Goal: Communication & Community: Answer question/provide support

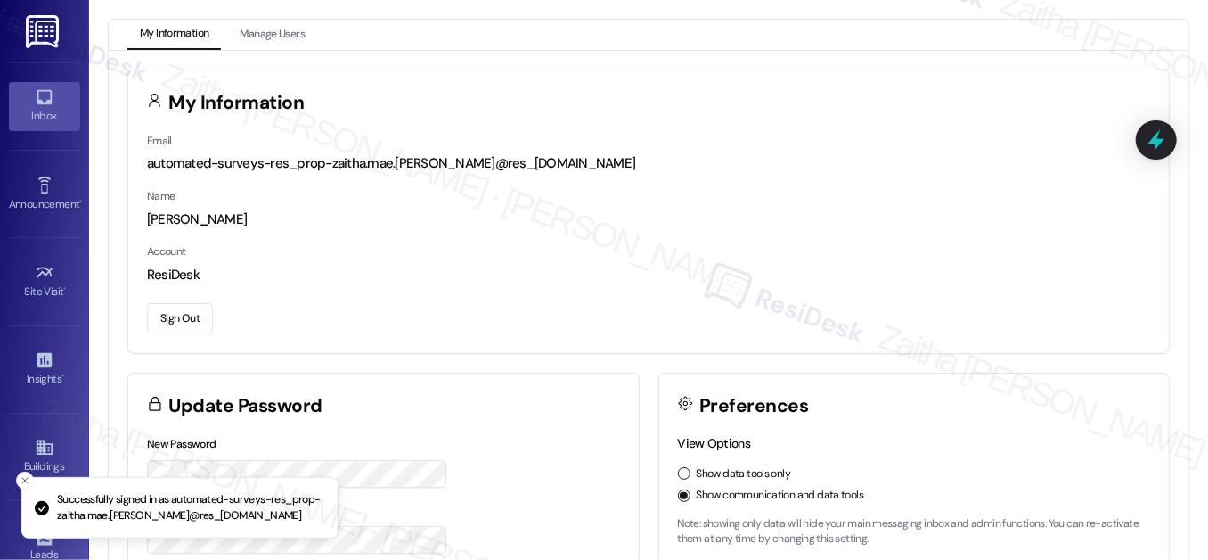
click at [37, 111] on div "Inbox" at bounding box center [44, 116] width 89 height 18
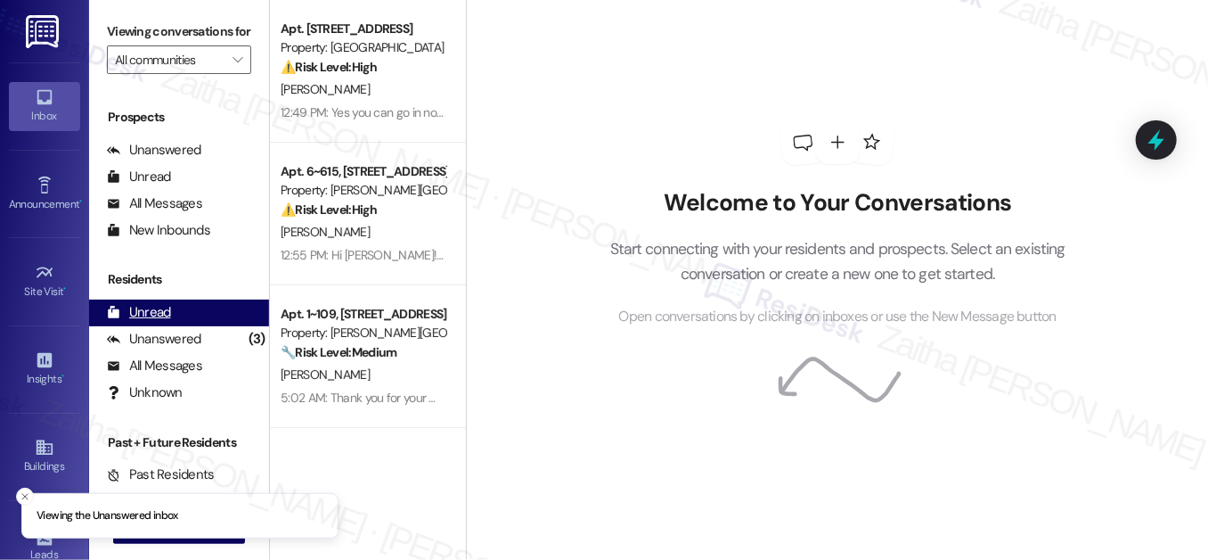
scroll to position [238, 0]
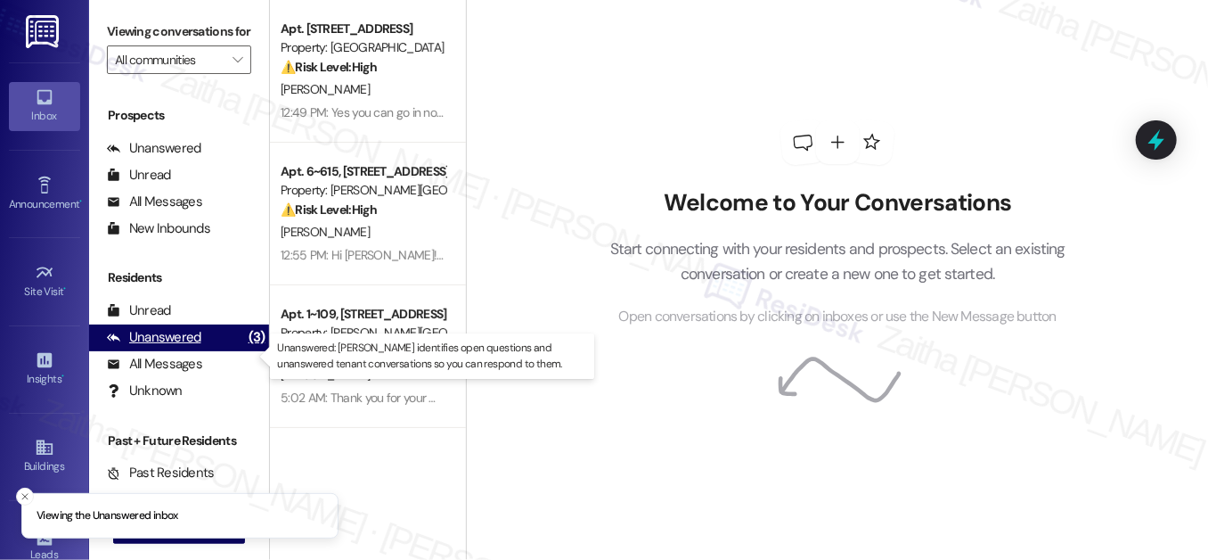
click at [192, 347] on div "Unanswered" at bounding box center [154, 337] width 94 height 19
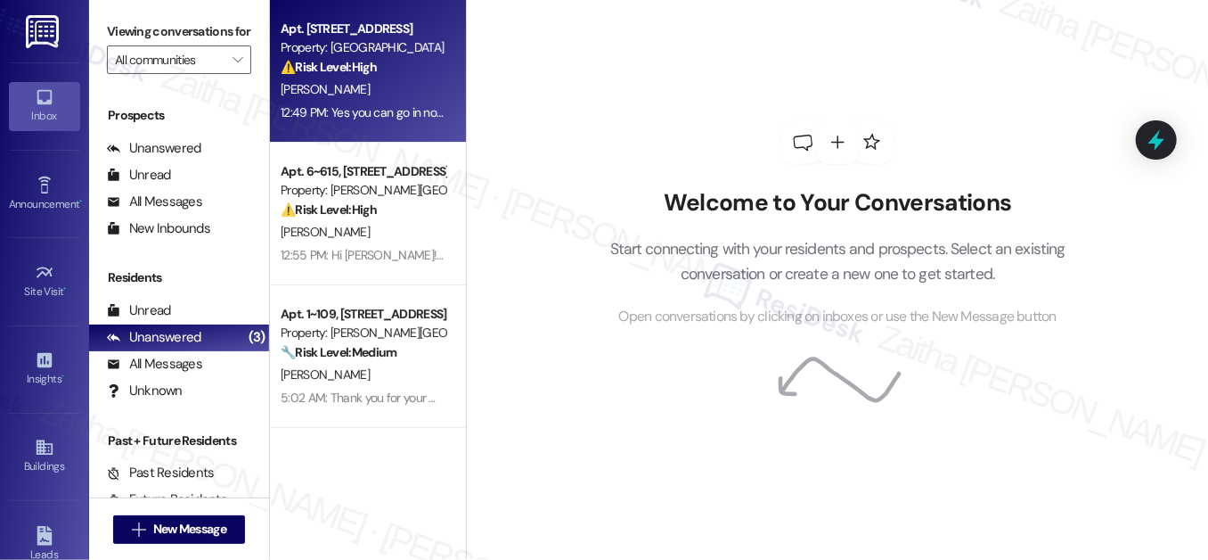
click at [412, 94] on div "[PERSON_NAME]" at bounding box center [363, 89] width 168 height 22
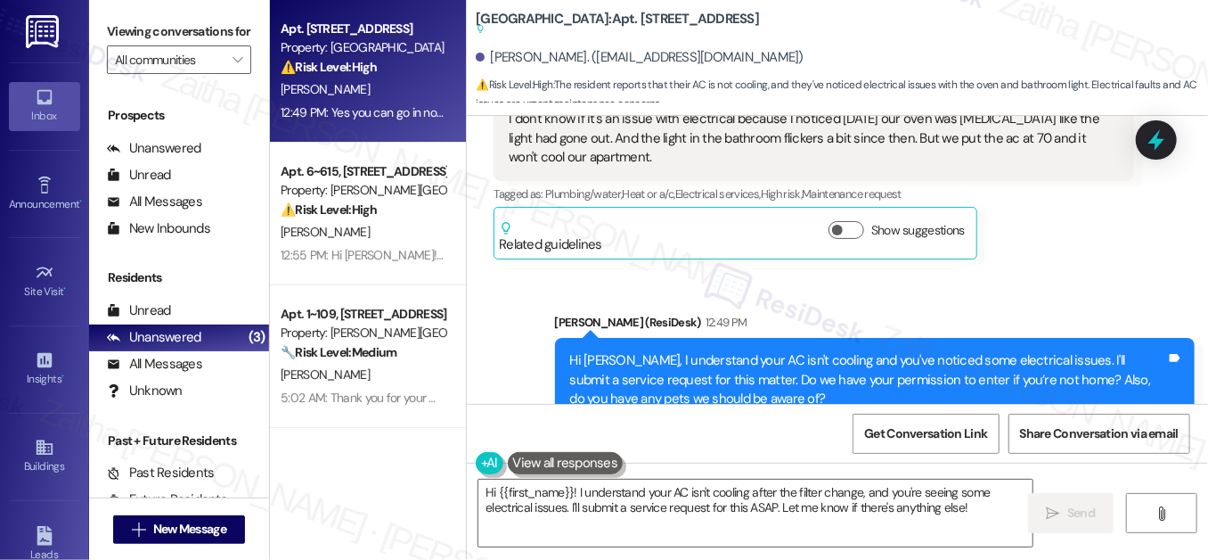
scroll to position [22155, 0]
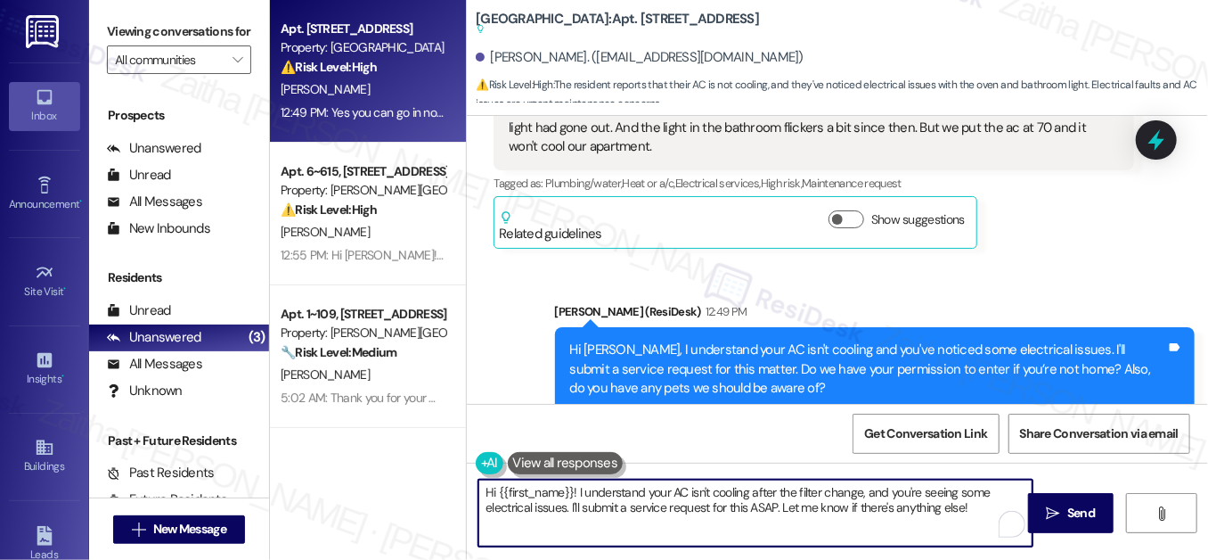
drag, startPoint x: 481, startPoint y: 491, endPoint x: 988, endPoint y: 527, distance: 508.3
click at [988, 527] on textarea "Hi {{first_name}}! I understand your AC isn't cooling after the filter change, …" at bounding box center [756, 512] width 554 height 67
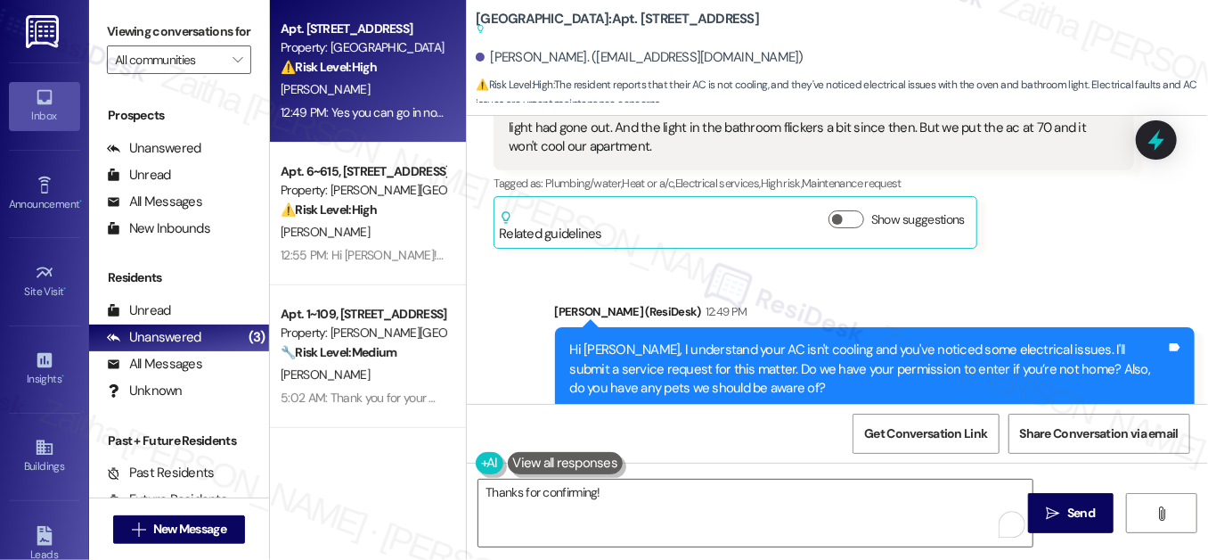
click at [544, 459] on button at bounding box center [566, 463] width 116 height 22
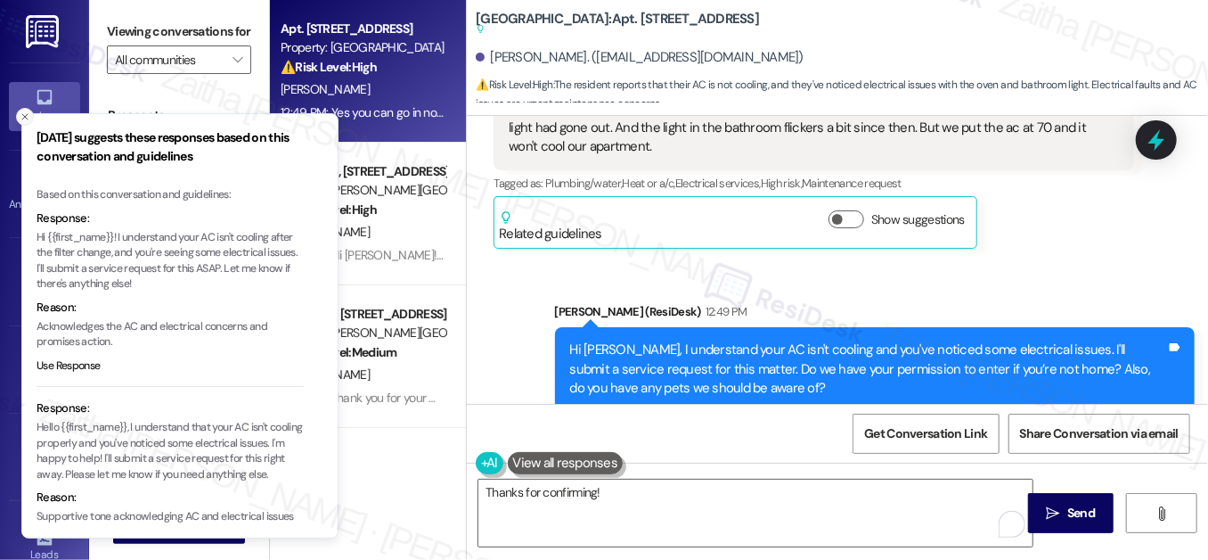
click at [25, 119] on icon "Close toast" at bounding box center [25, 116] width 11 height 11
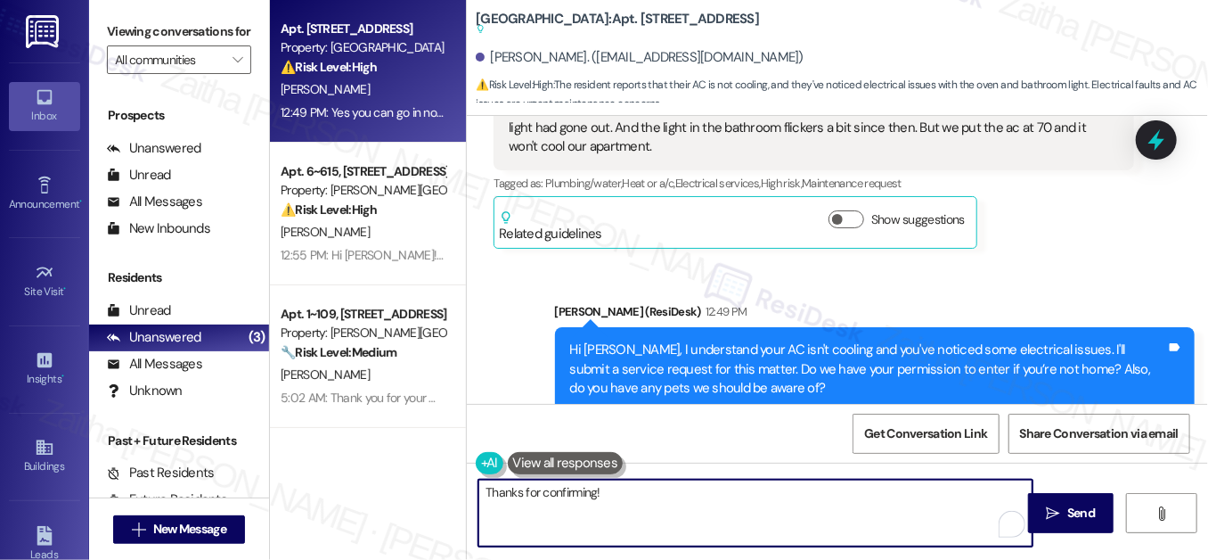
click at [628, 495] on textarea "Thanks for confirming!" at bounding box center [756, 512] width 554 height 67
paste textarea "Is there anything else I can assist you with?"
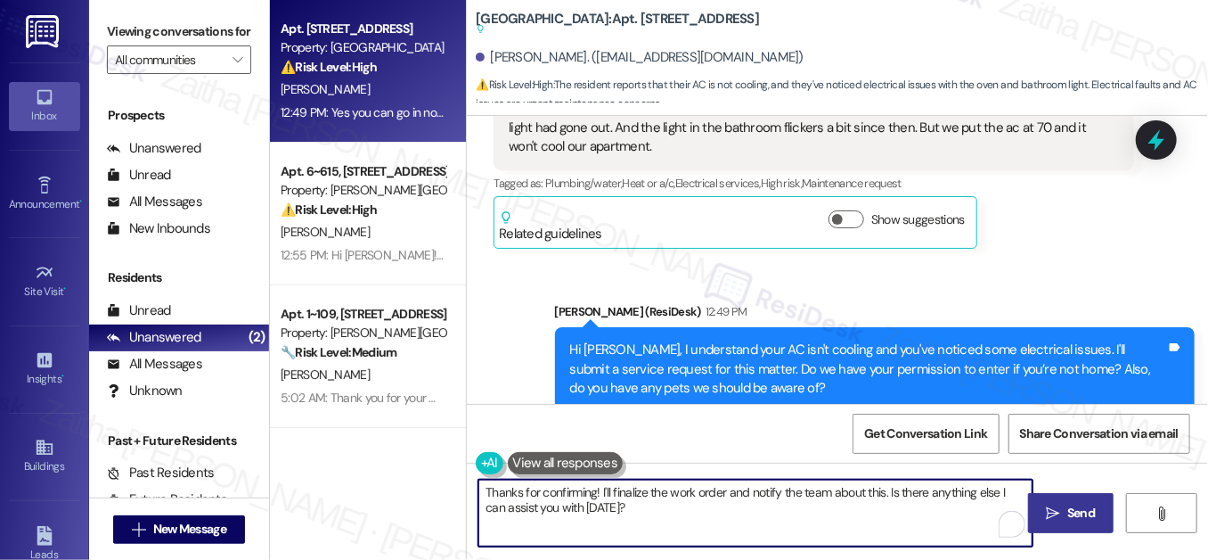
type textarea "Thanks for confirming! I'll finalize the work order and notify the team about t…"
click at [1082, 516] on span "Send" at bounding box center [1082, 513] width 28 height 19
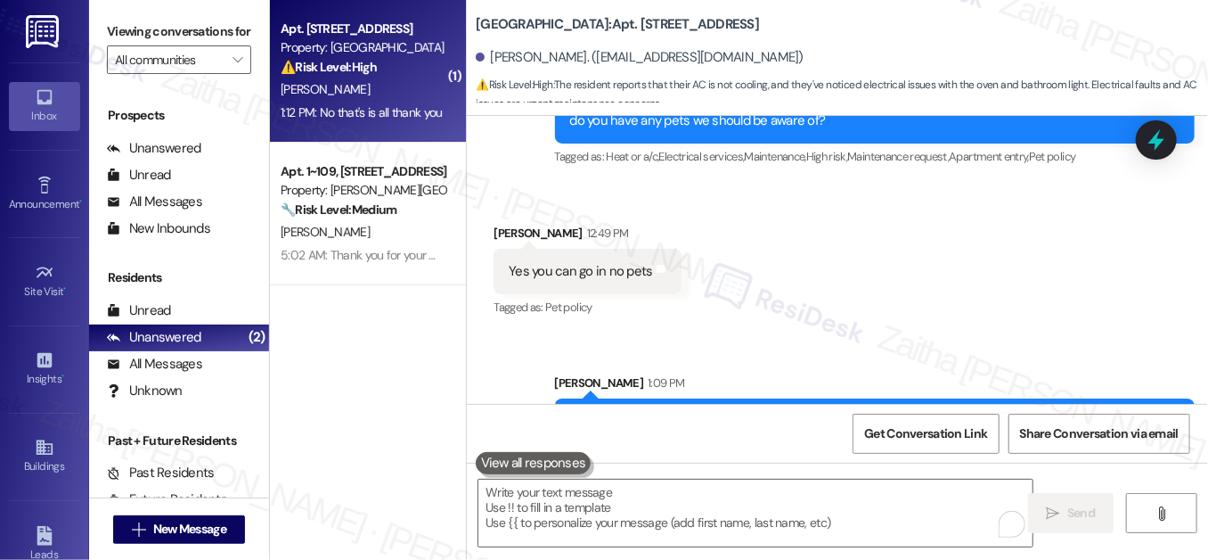
scroll to position [22371, 0]
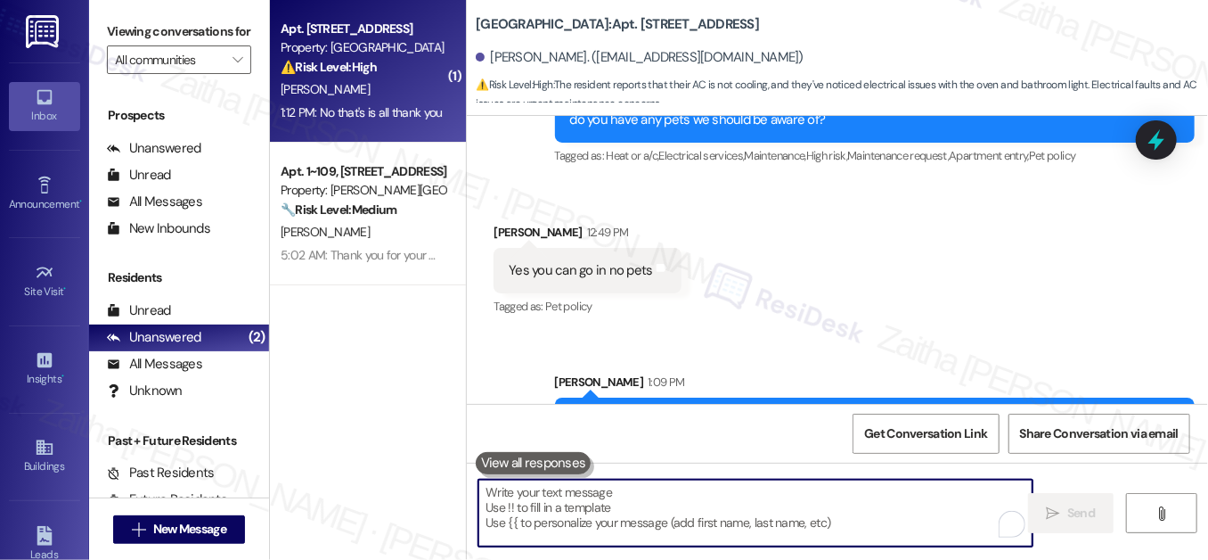
click at [567, 507] on textarea "To enrich screen reader interactions, please activate Accessibility in Grammarl…" at bounding box center [756, 512] width 554 height 67
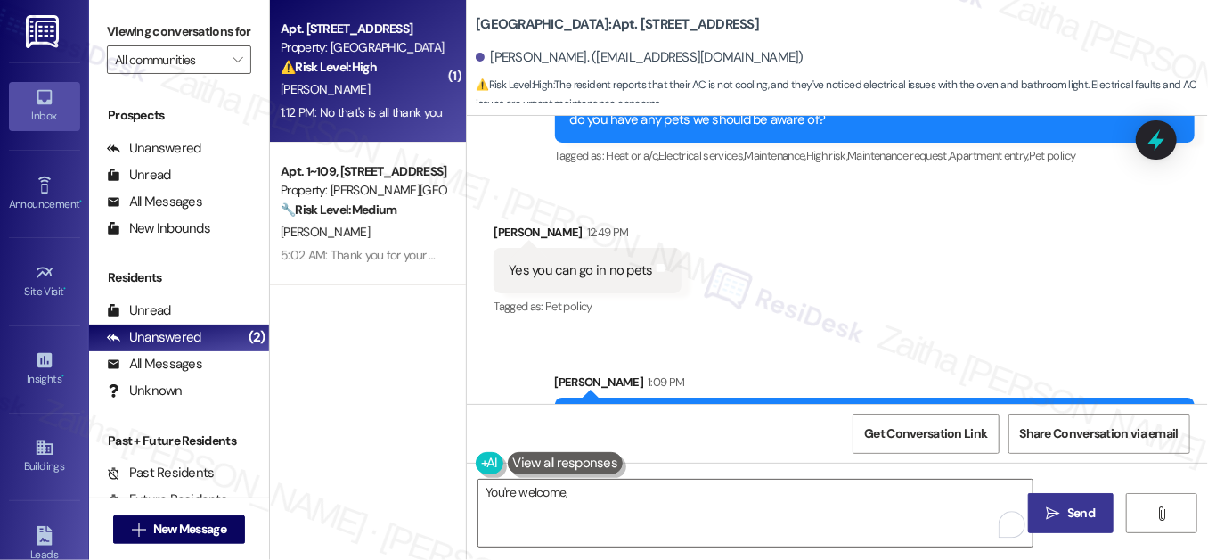
click at [515, 516] on div "[PERSON_NAME] 1:12 PM" at bounding box center [582, 528] width 177 height 25
copy div "[PERSON_NAME]"
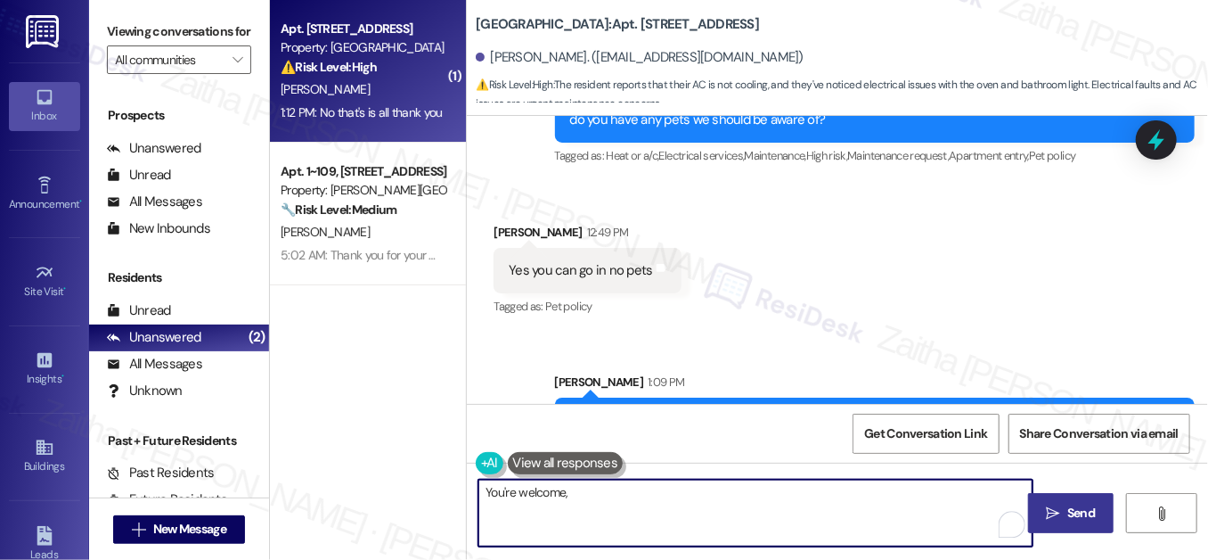
click at [586, 490] on textarea "You're welcome," at bounding box center [756, 512] width 554 height 67
paste textarea "[PERSON_NAME]"
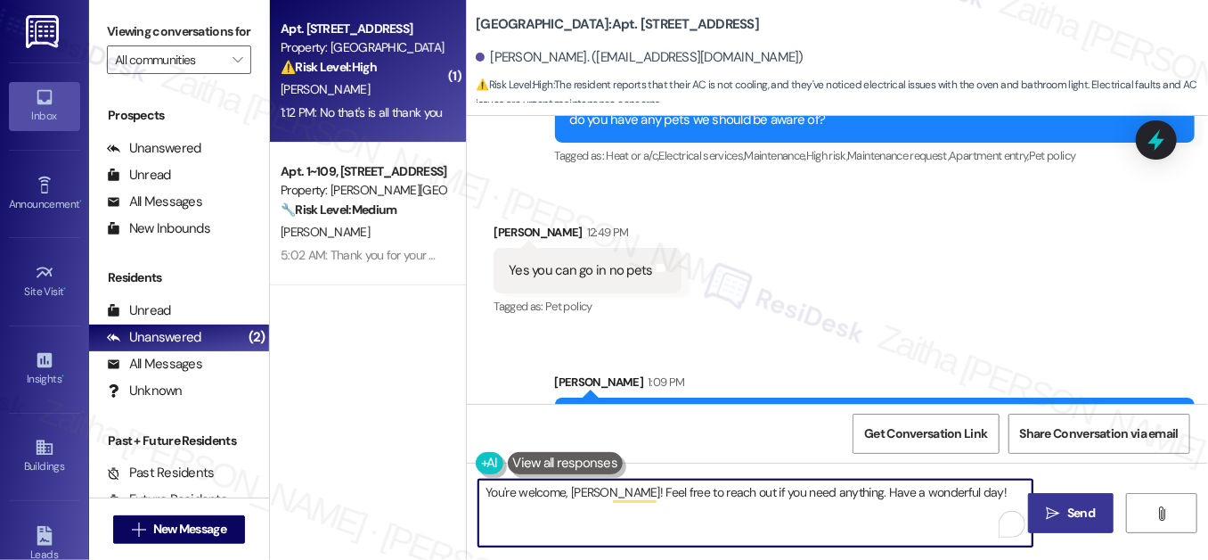
type textarea "You're welcome, [PERSON_NAME]! Feel free to reach out if you need anything. Hav…"
click at [1060, 506] on icon "" at bounding box center [1053, 513] width 13 height 14
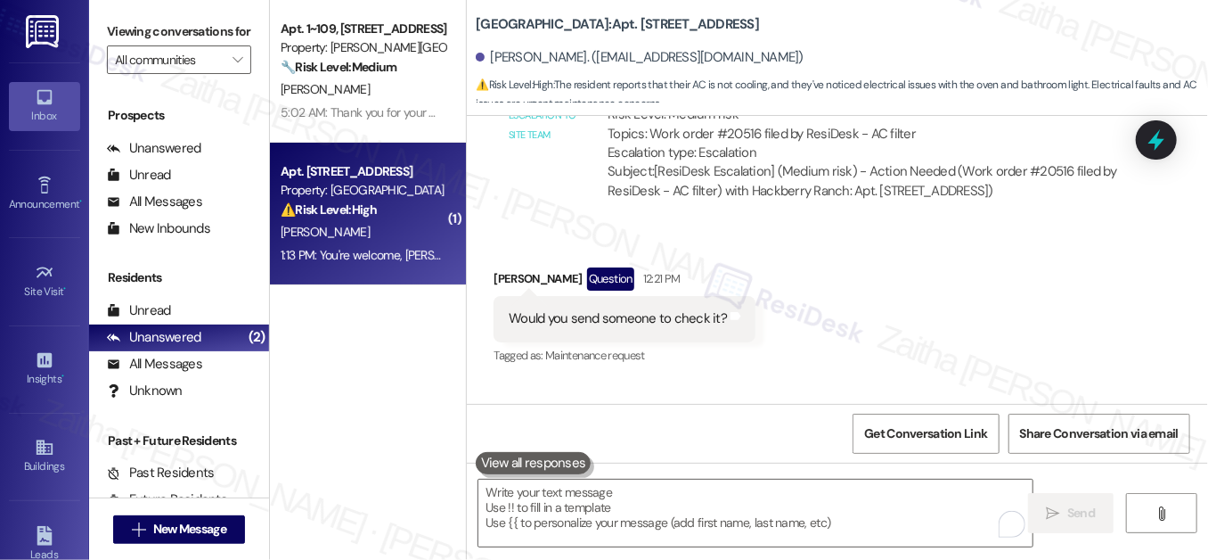
scroll to position [21803, 0]
click at [823, 432] on div "Hi [PERSON_NAME] I know they changed the filter [DATE], but our ac for some rea…" at bounding box center [807, 470] width 596 height 77
drag, startPoint x: 870, startPoint y: 282, endPoint x: 857, endPoint y: 284, distance: 12.8
click at [873, 432] on div "Hi [PERSON_NAME] I know they changed the filter [DATE], but our ac for some rea…" at bounding box center [807, 470] width 596 height 77
copy div "put the ac at 70 and it won't cool our apartment."
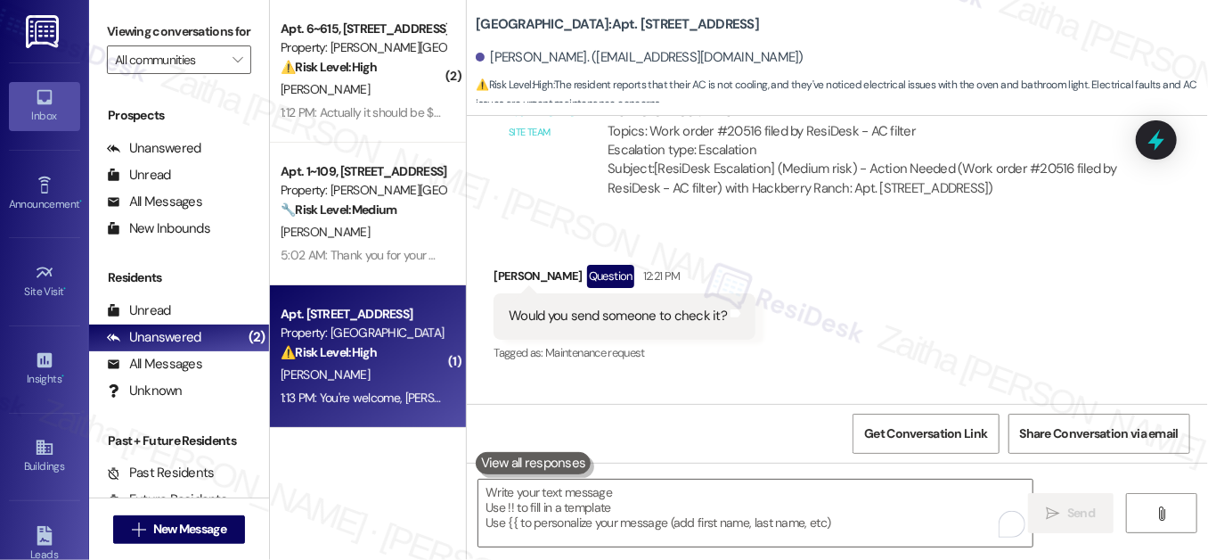
drag, startPoint x: 564, startPoint y: 261, endPoint x: 790, endPoint y: 270, distance: 226.5
click at [798, 432] on div "Hi [PERSON_NAME] I know they changed the filter [DATE], but our ac for some rea…" at bounding box center [807, 470] width 596 height 77
click at [613, 432] on div "Hi [PERSON_NAME] I know they changed the filter [DATE], but our ac for some rea…" at bounding box center [807, 470] width 596 height 77
drag, startPoint x: 565, startPoint y: 263, endPoint x: 523, endPoint y: 278, distance: 44.5
click at [523, 432] on div "Hi [PERSON_NAME] I know they changed the filter [DATE], but our ac for some rea…" at bounding box center [807, 470] width 596 height 77
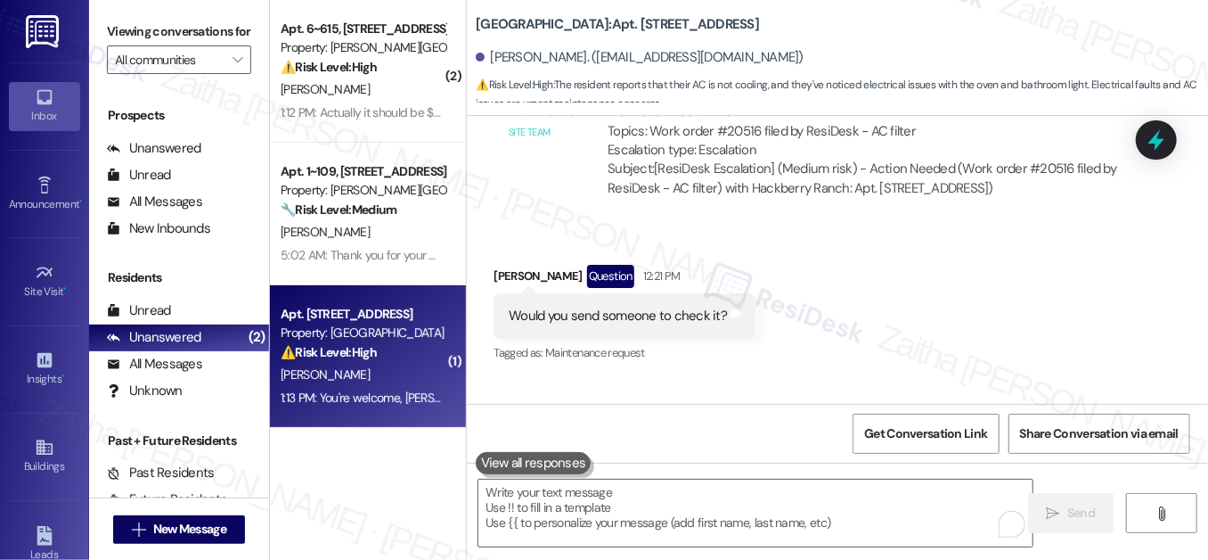
copy div "an issue with electrical because I noticed [DATE] our oven was flashing like th…"
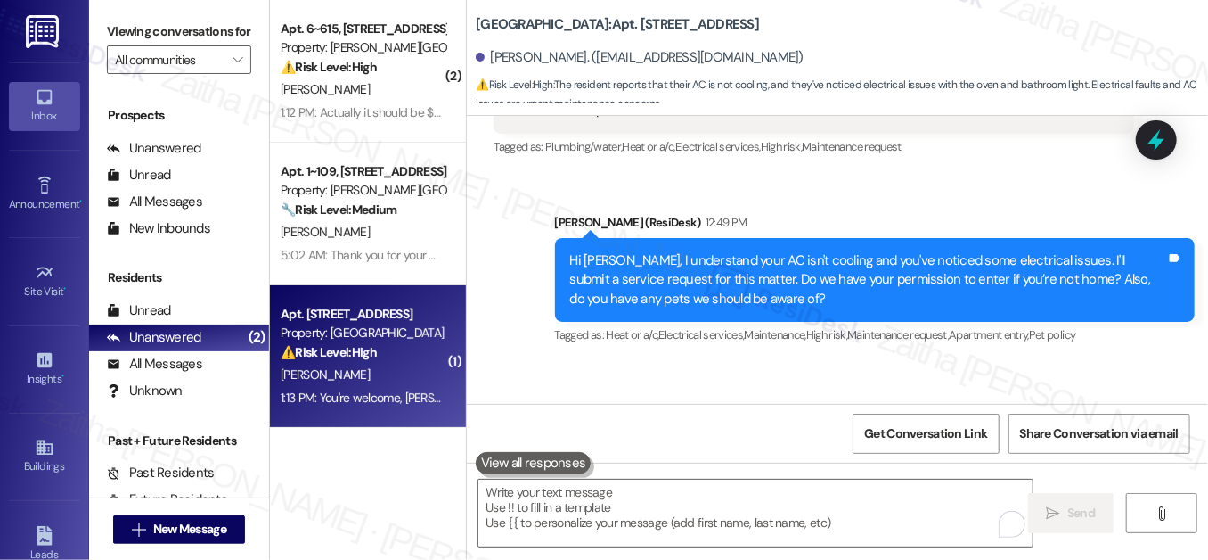
scroll to position [22172, 0]
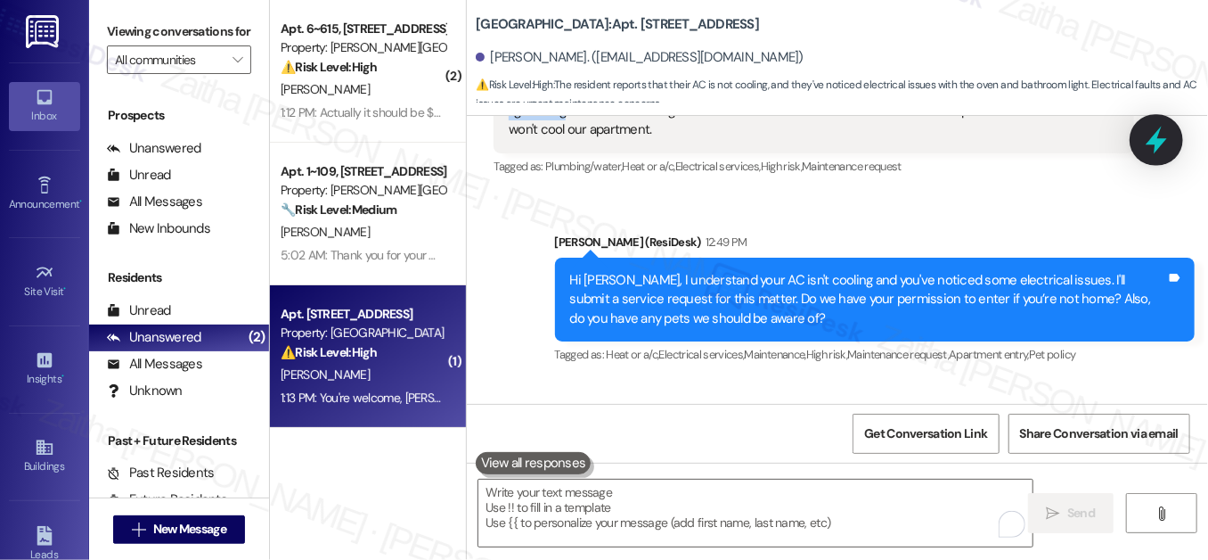
click at [1157, 135] on icon at bounding box center [1156, 141] width 21 height 28
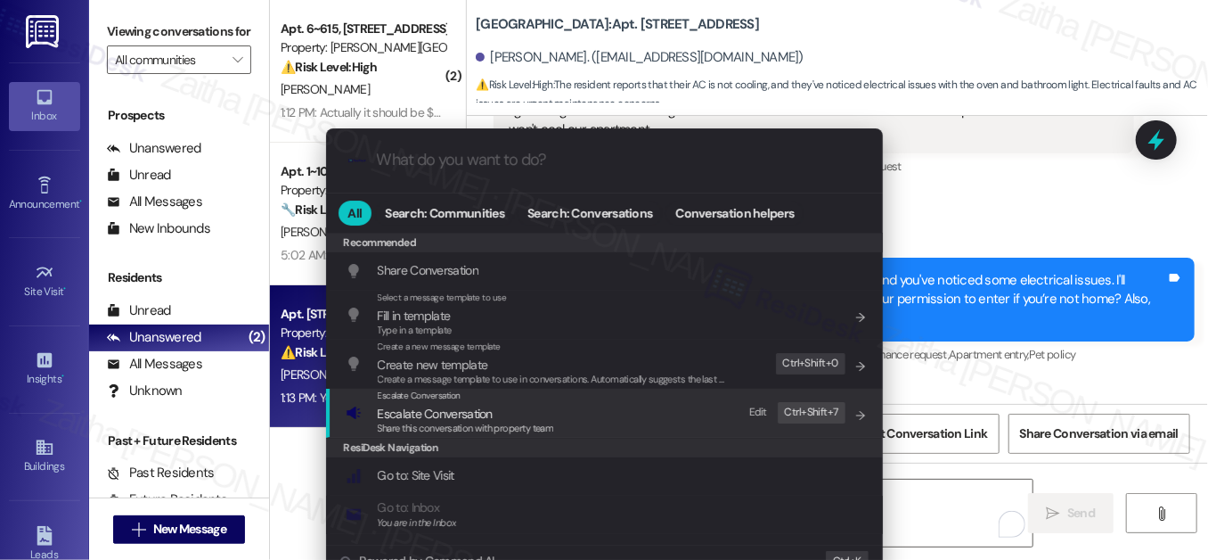
click at [456, 405] on span "Escalate Conversation" at bounding box center [435, 413] width 115 height 16
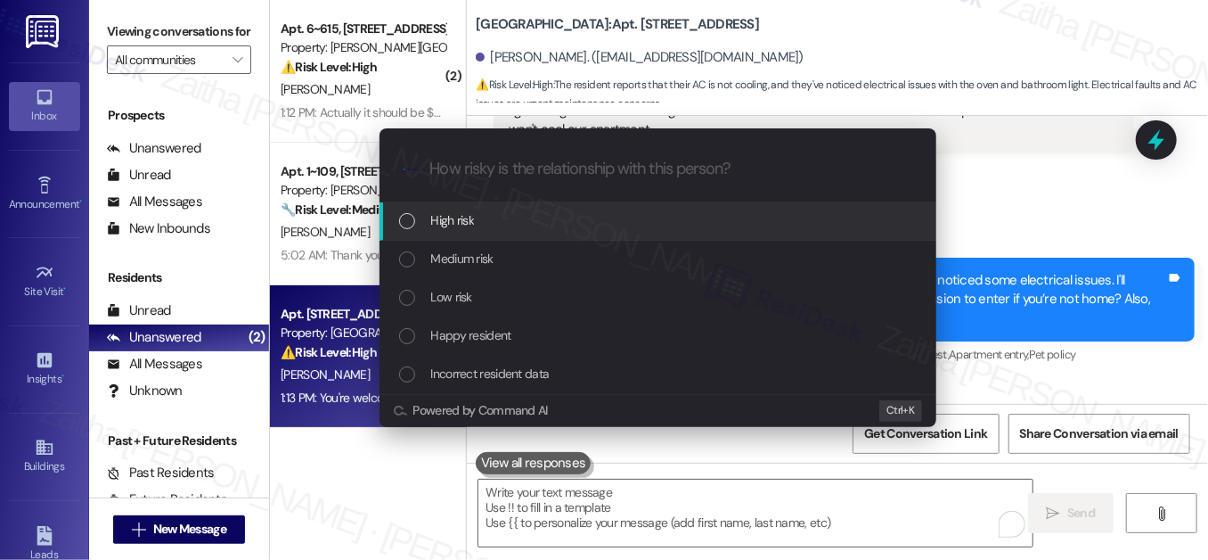
click at [496, 223] on div "High risk" at bounding box center [659, 220] width 521 height 20
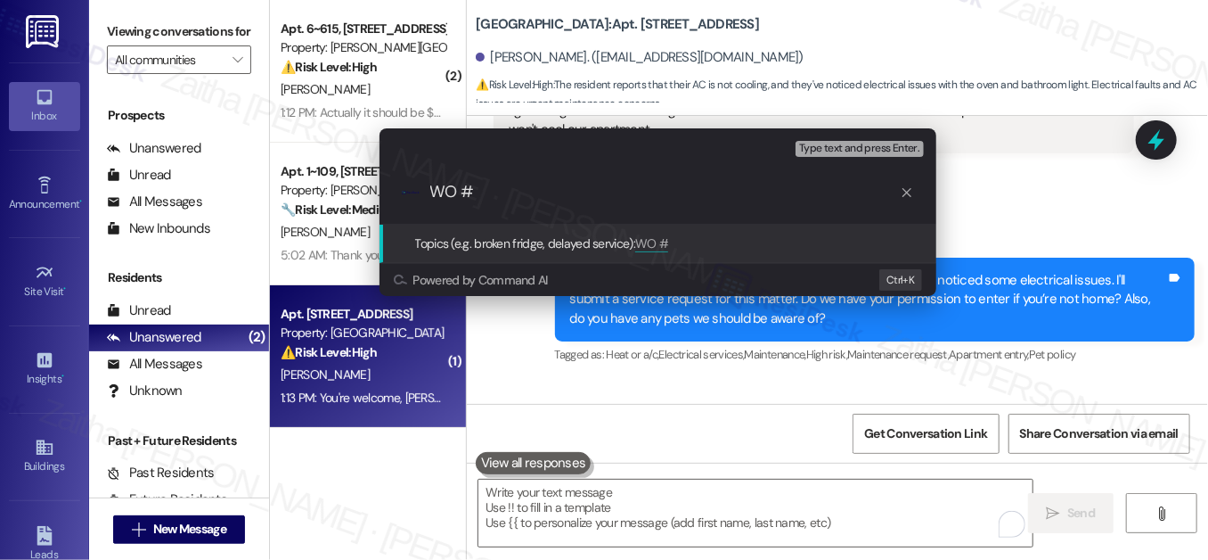
paste input "20525"
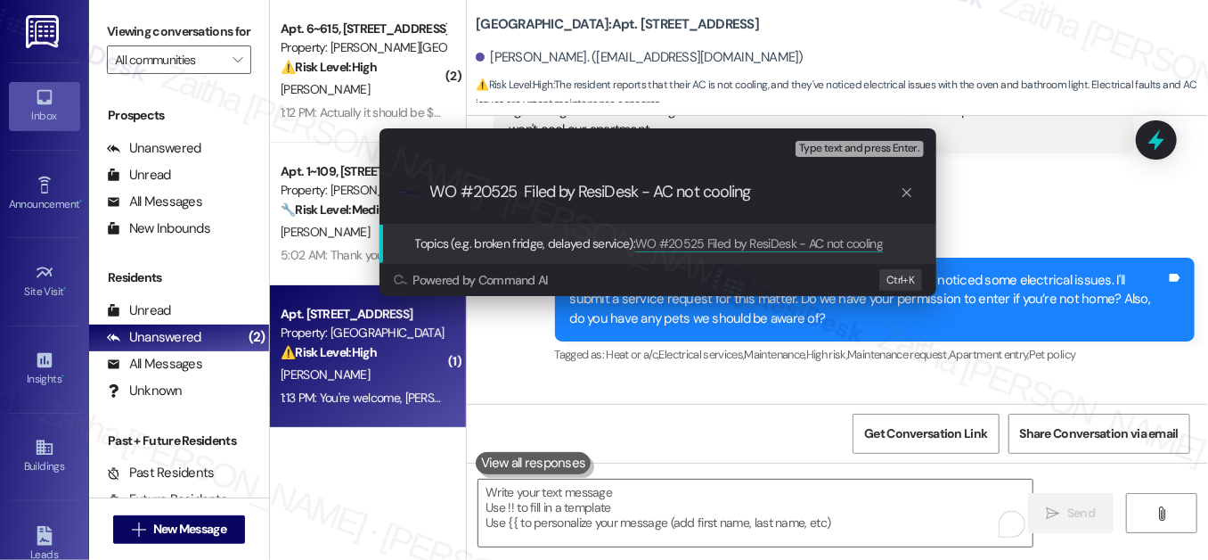
click at [722, 145] on div "Escalate Conversation High risk Topics (e.g. broken fridge, delayed service) An…" at bounding box center [658, 144] width 557 height 32
drag, startPoint x: 749, startPoint y: 194, endPoint x: 391, endPoint y: 160, distance: 359.0
click at [391, 160] on div ".cls-1{fill:#0a055f;}.cls-2{fill:#0cc4c4;} resideskLogoBlueOrange WO #20525 Fil…" at bounding box center [658, 191] width 557 height 63
click at [1097, 291] on div "Escalate Conversation High risk Topics (e.g. broken fridge, delayed service) An…" at bounding box center [604, 280] width 1208 height 560
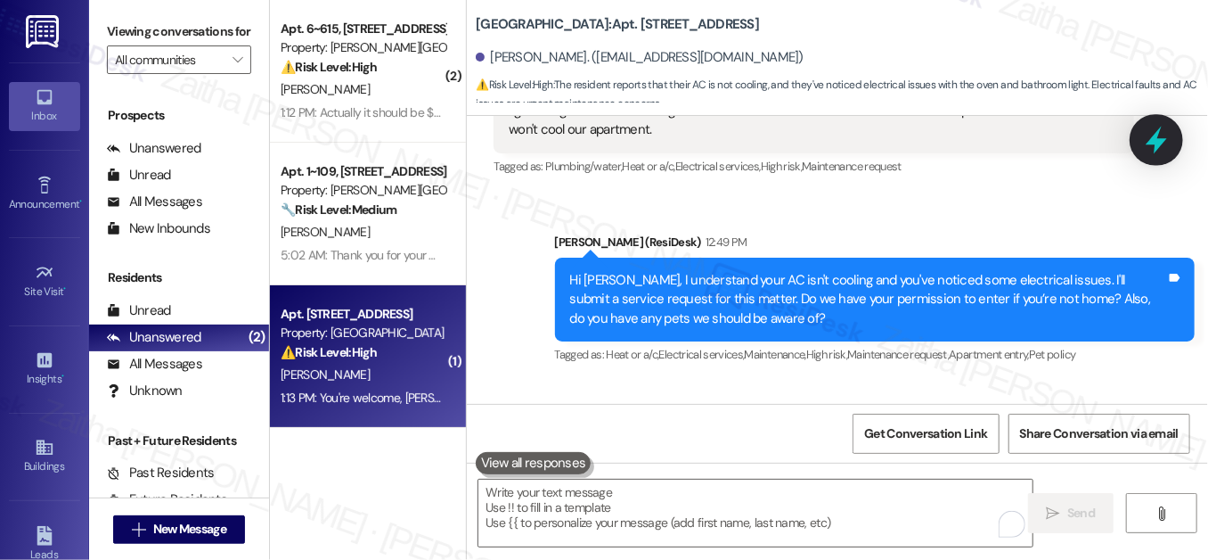
click at [1159, 145] on icon at bounding box center [1156, 141] width 21 height 28
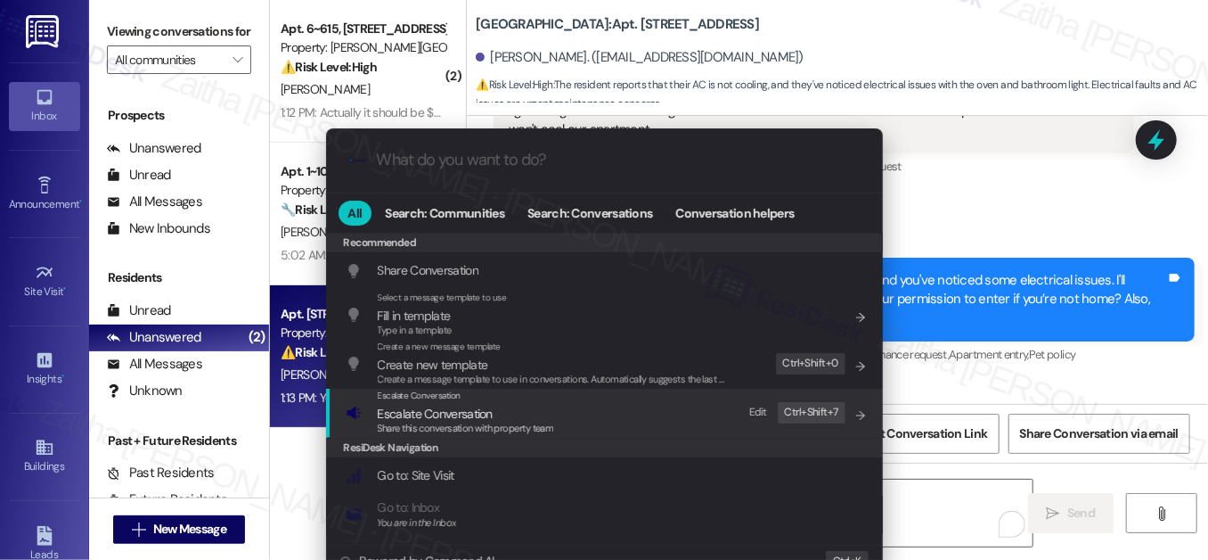
click at [421, 413] on span "Escalate Conversation" at bounding box center [435, 413] width 115 height 16
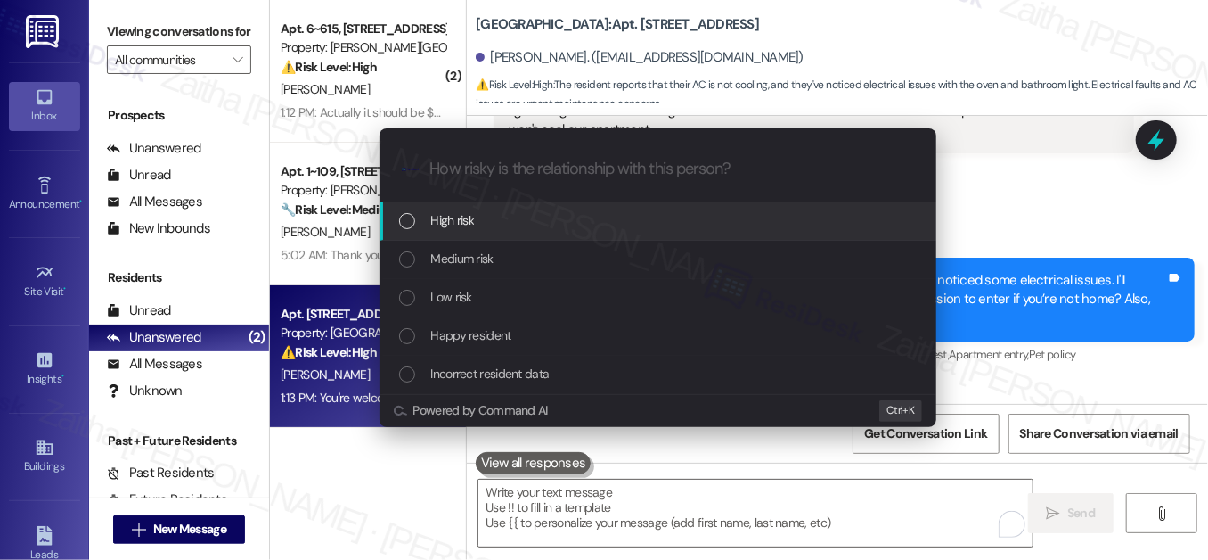
click at [464, 225] on span "High risk" at bounding box center [453, 220] width 44 height 20
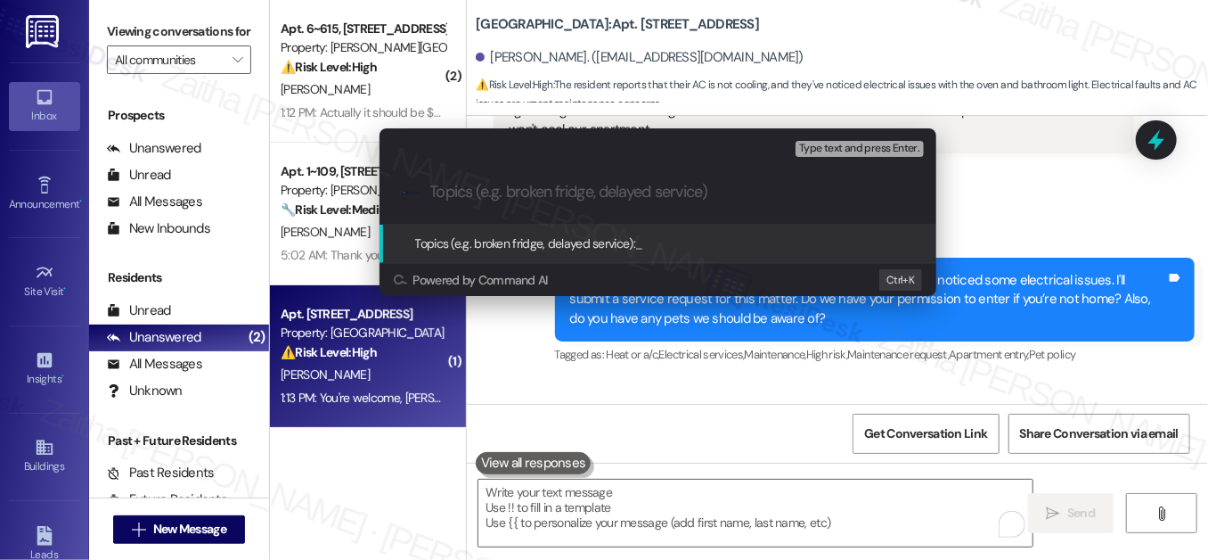
paste input "WO #20525 Filed by ResiDesk - AC not cooling"
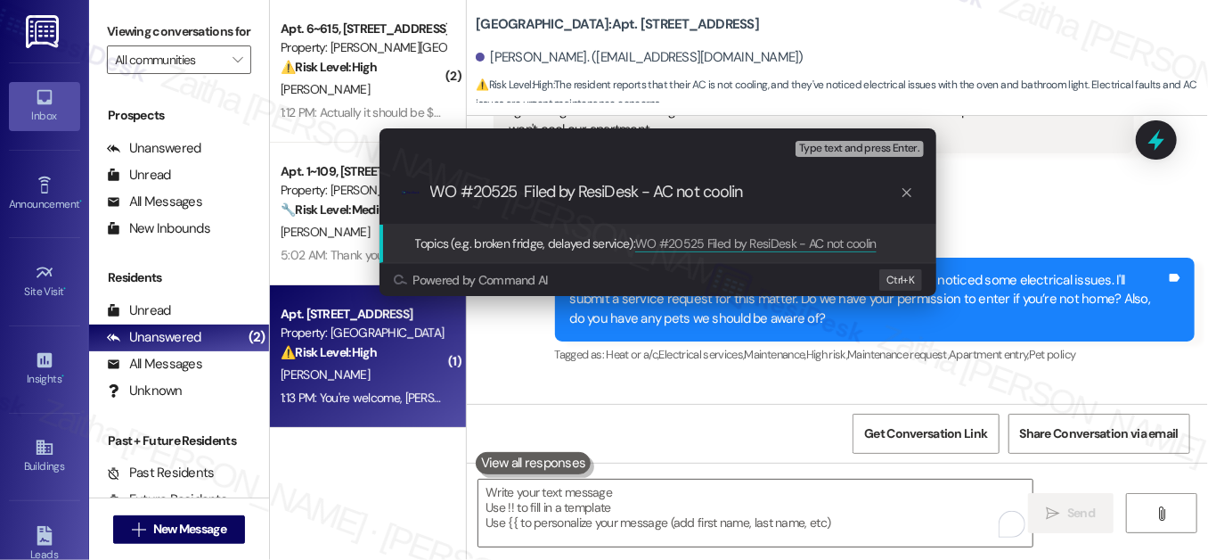
type input "WO #20525 Filed by ResiDesk - AC not cooling"
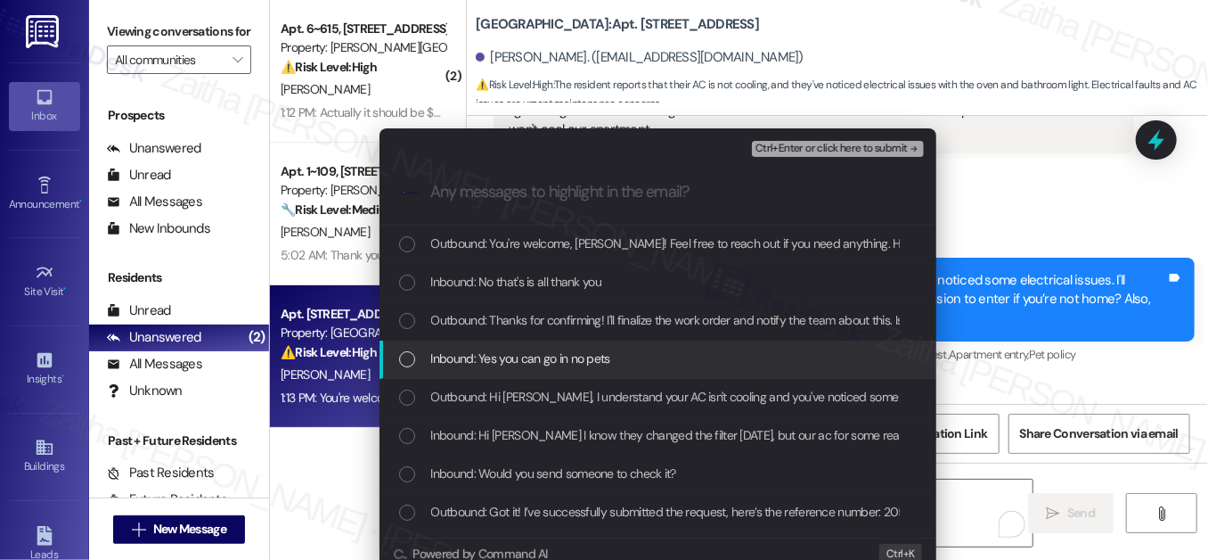
click at [411, 359] on div "Inbound: Yes you can go in no pets" at bounding box center [659, 358] width 521 height 20
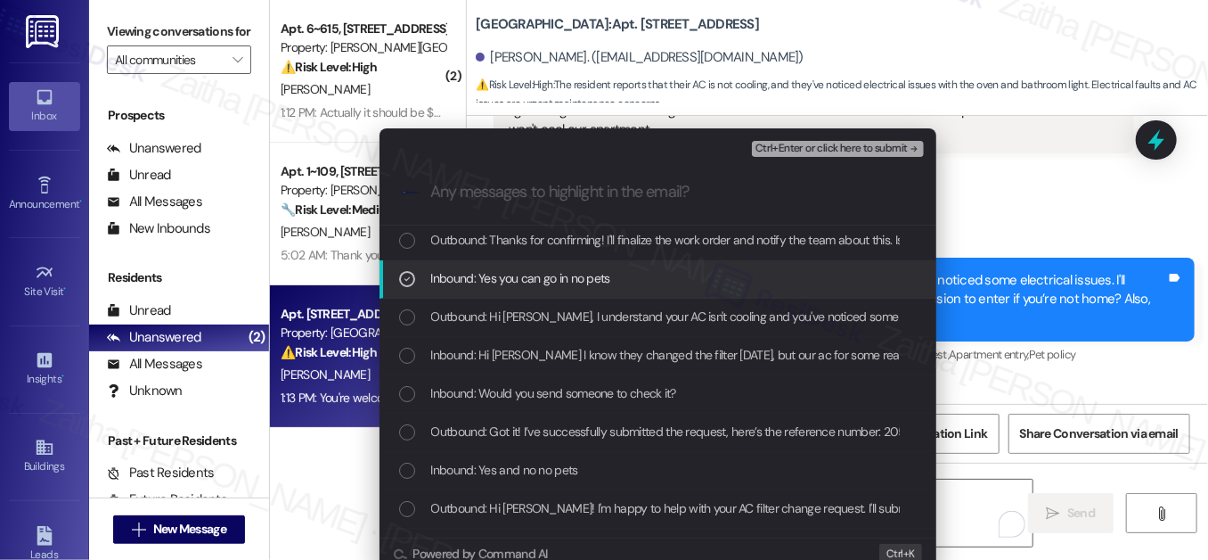
click at [411, 359] on div "List of options" at bounding box center [407, 356] width 16 height 16
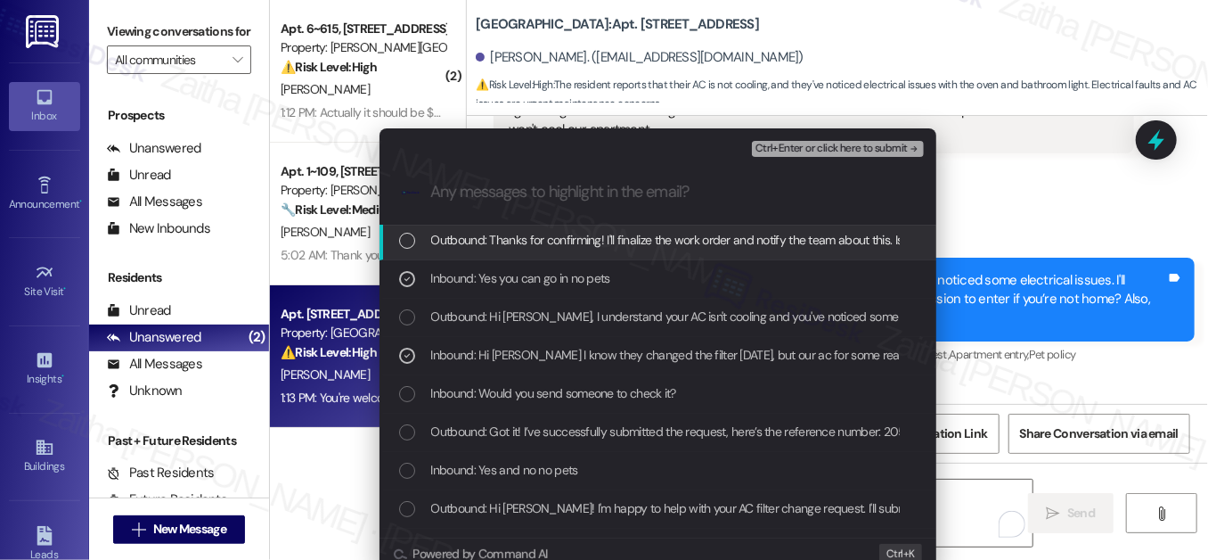
click at [815, 153] on span "Ctrl+Enter or click here to submit" at bounding box center [832, 149] width 152 height 12
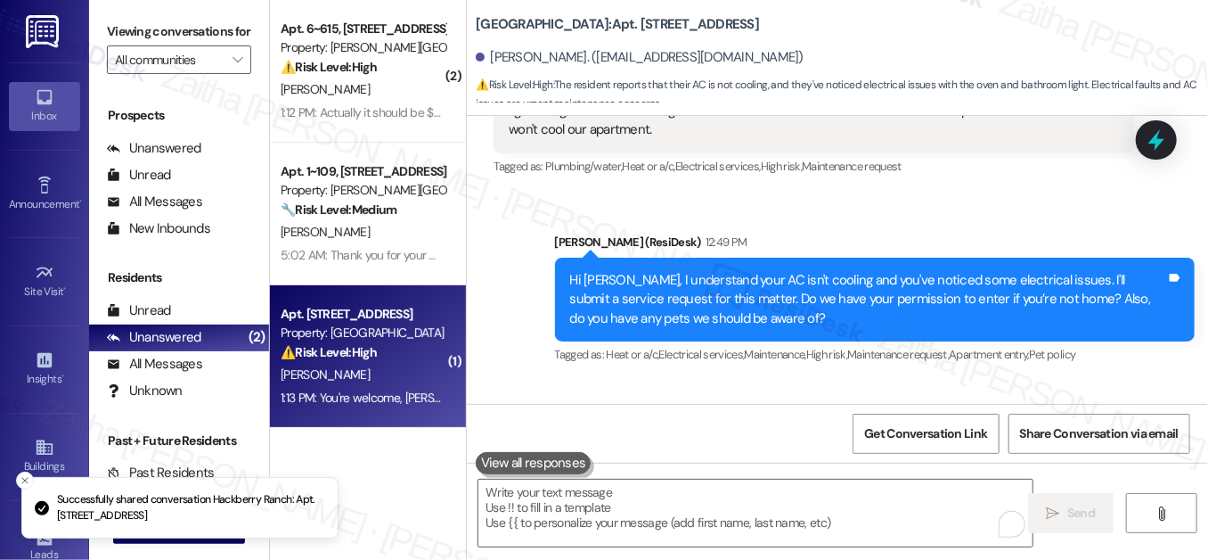
scroll to position [0, 0]
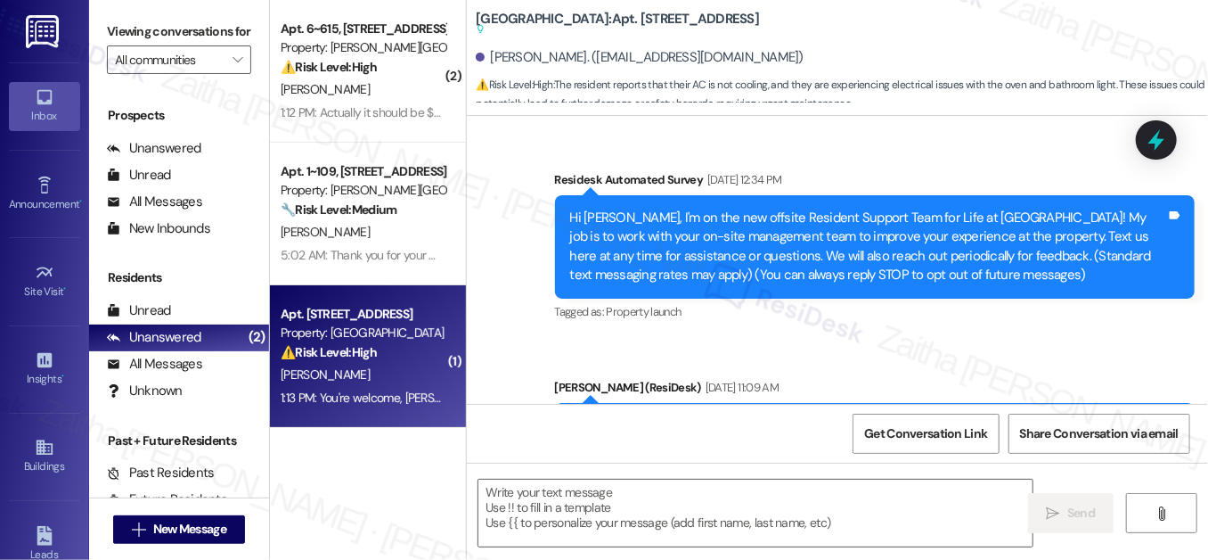
type textarea "Fetching suggested responses. Please feel free to read through the conversation…"
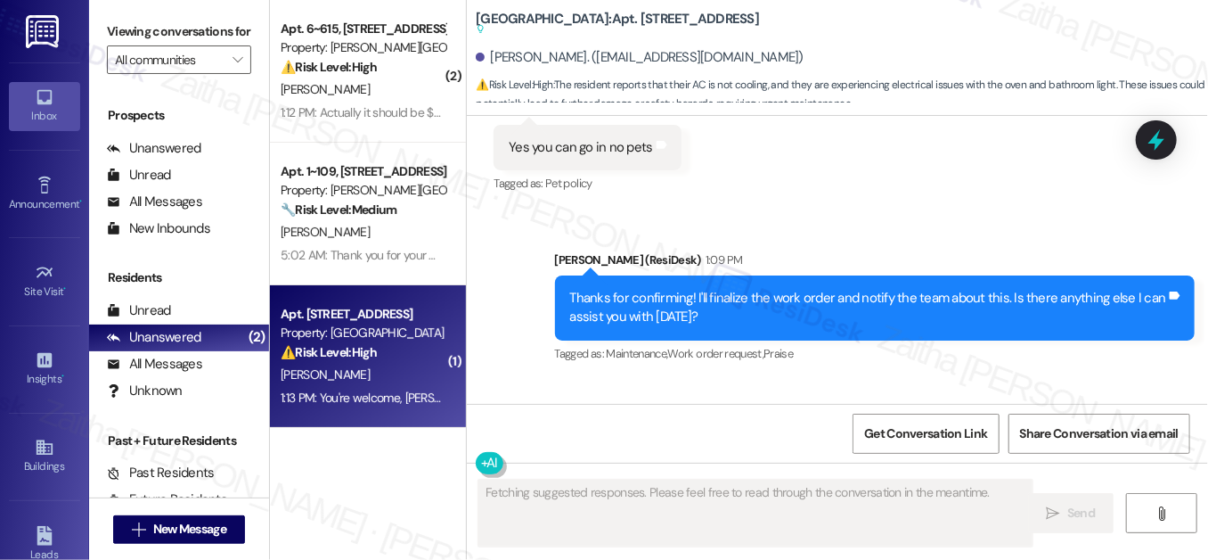
scroll to position [22494, 0]
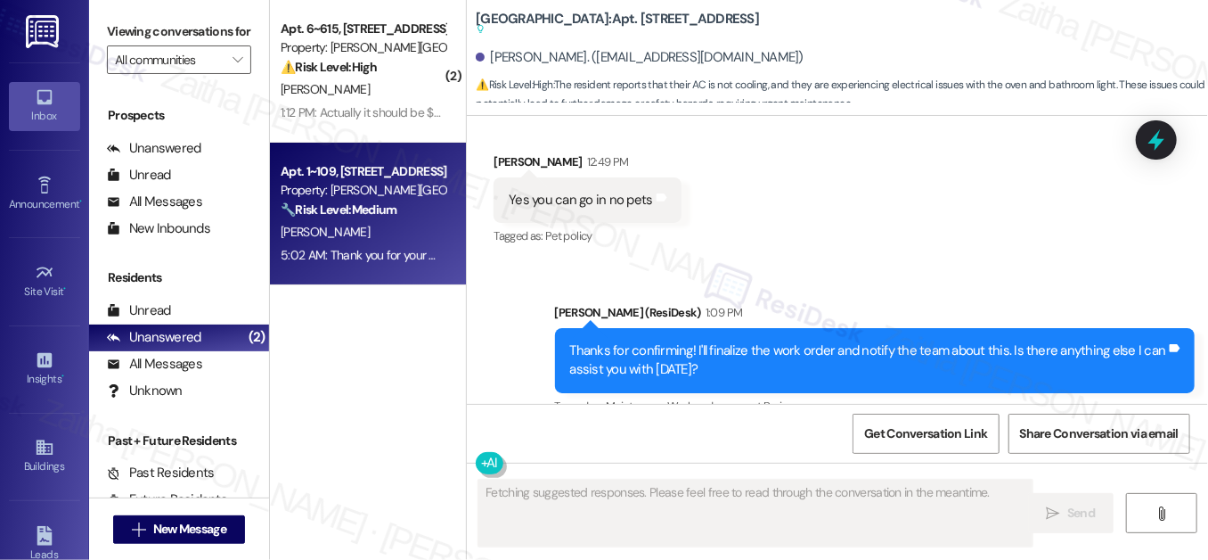
click at [431, 219] on div "Apt. 1~109, [STREET_ADDRESS] Property: [PERSON_NAME][GEOGRAPHIC_DATA] Apartment…" at bounding box center [363, 190] width 168 height 61
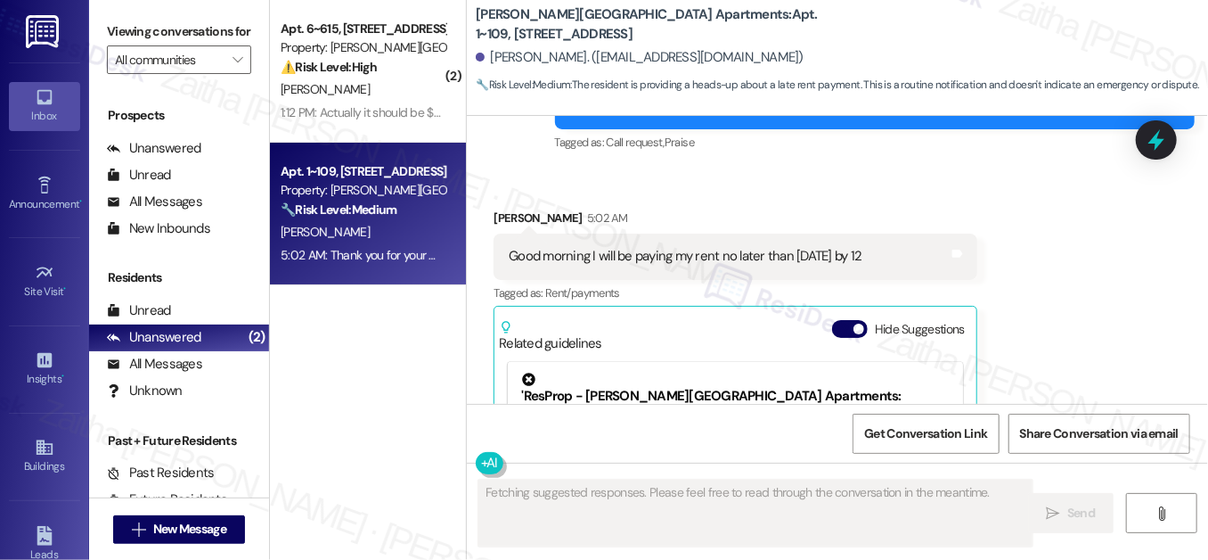
scroll to position [1433, 0]
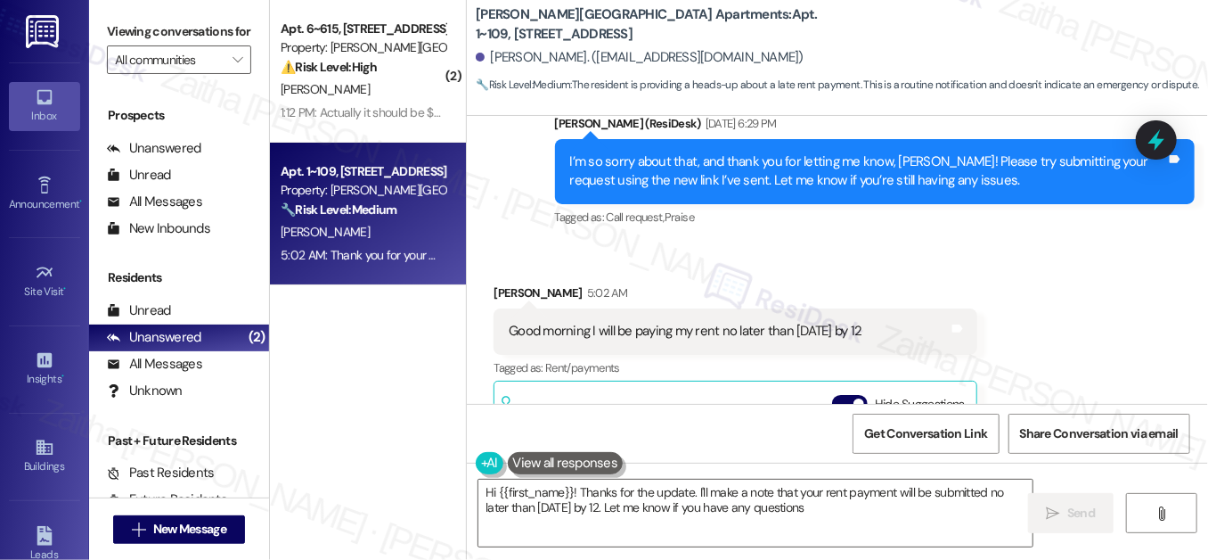
type textarea "Hi {{first_name}}! Thanks for the update. I'll make a note that your rent payme…"
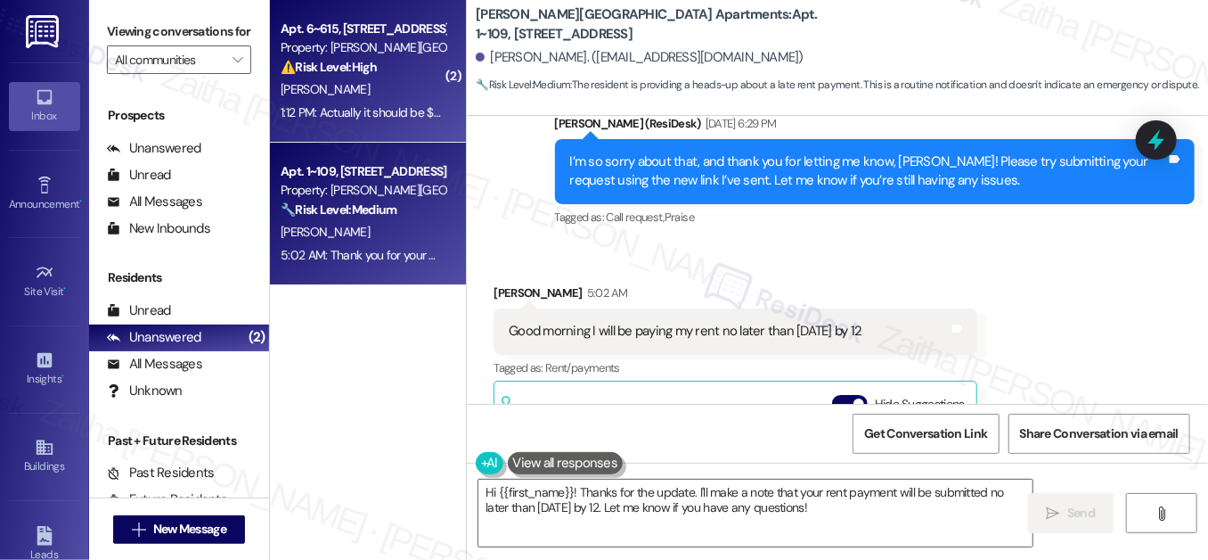
click at [392, 88] on div "[PERSON_NAME]" at bounding box center [363, 89] width 168 height 22
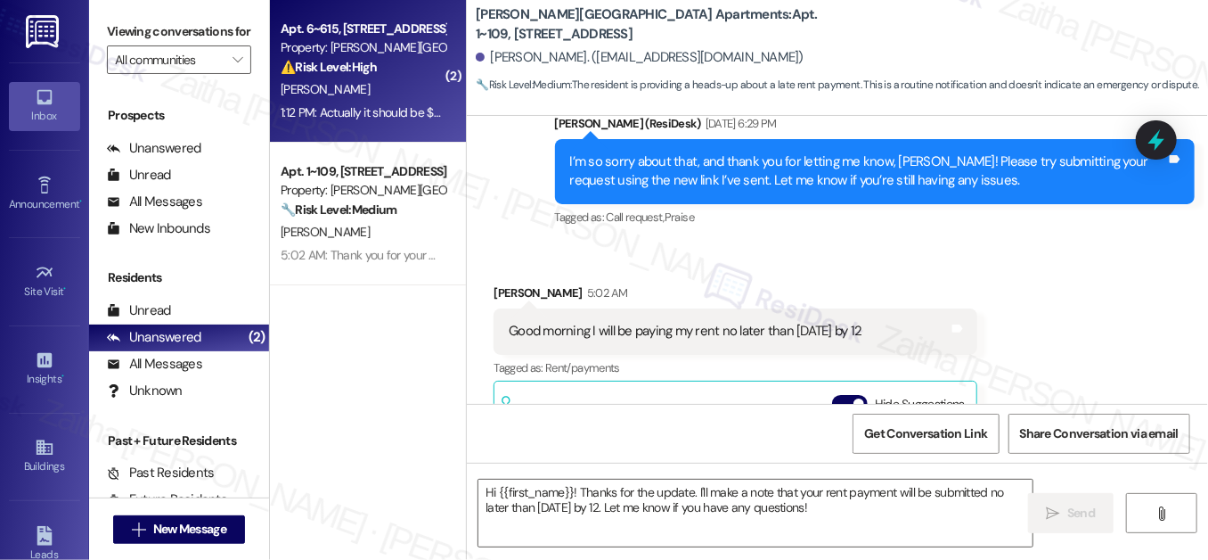
type textarea "Fetching suggested responses. Please feel free to read through the conversation…"
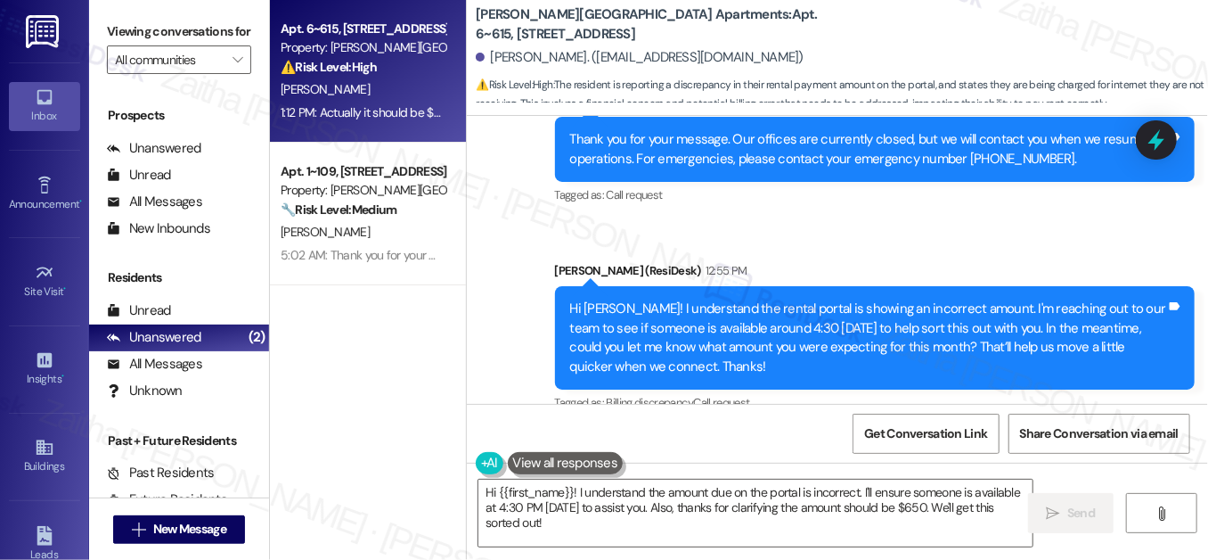
scroll to position [25018, 0]
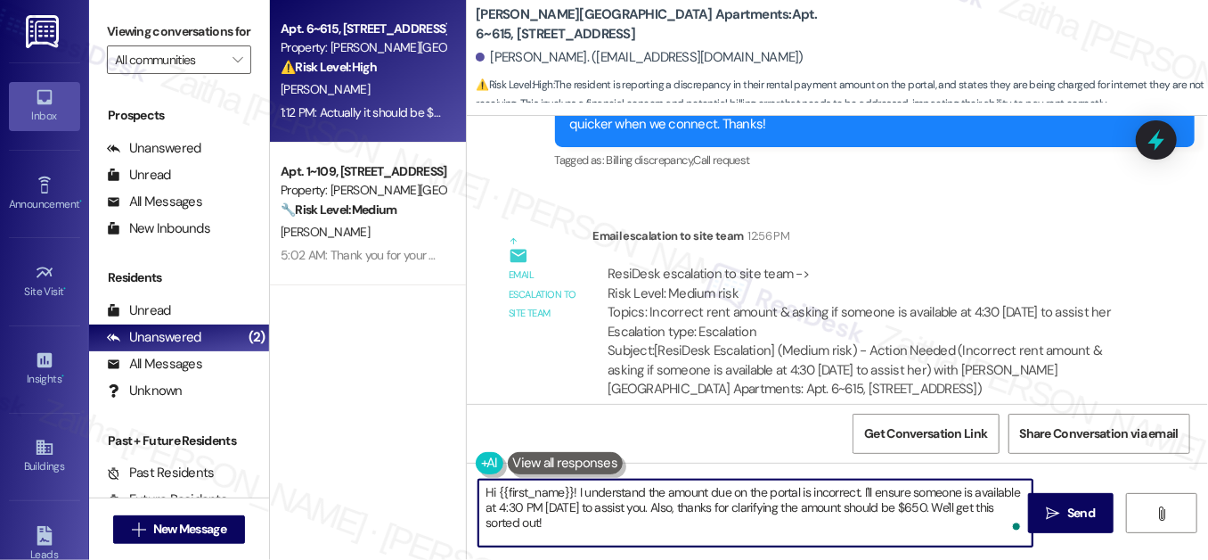
drag, startPoint x: 570, startPoint y: 490, endPoint x: 474, endPoint y: 492, distance: 96.3
click at [478, 492] on div "Hi {{first_name}}! I understand the amount due on the portal is incorrect. I'll…" at bounding box center [756, 513] width 556 height 69
drag, startPoint x: 640, startPoint y: 487, endPoint x: 749, endPoint y: 503, distance: 109.8
click at [749, 503] on textarea "Thank you for letting me know! I understand the amount due on the portal is inc…" at bounding box center [756, 512] width 554 height 67
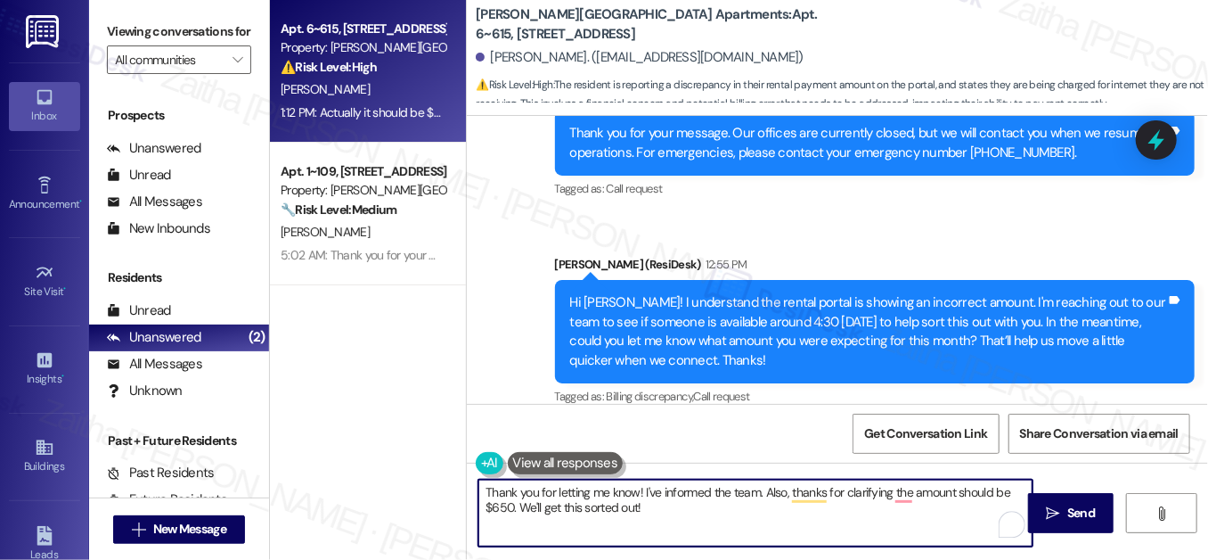
scroll to position [24776, 0]
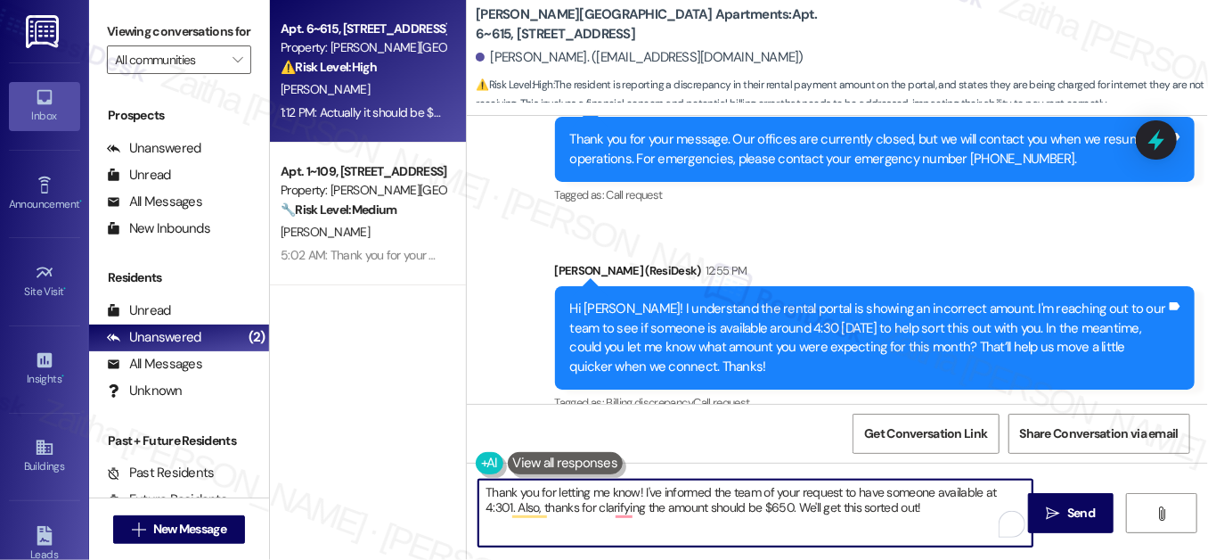
click at [1011, 491] on textarea "Thank you for letting me know! I've informed the team of your request to have s…" at bounding box center [756, 512] width 554 height 67
drag, startPoint x: 785, startPoint y: 504, endPoint x: 927, endPoint y: 510, distance: 141.8
click at [927, 510] on textarea "Thank you for letting me know! I've informed the team of your request to have s…" at bounding box center [756, 512] width 554 height 67
click at [1016, 489] on textarea "Thank you for letting me know! I've informed the team of your request to have s…" at bounding box center [756, 512] width 554 height 67
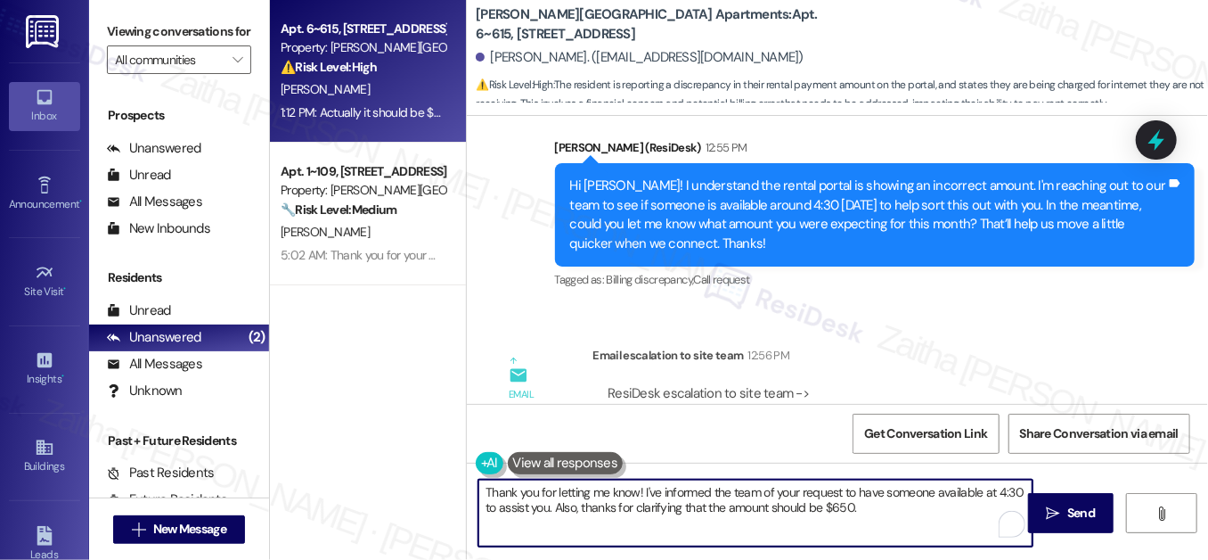
scroll to position [25018, 0]
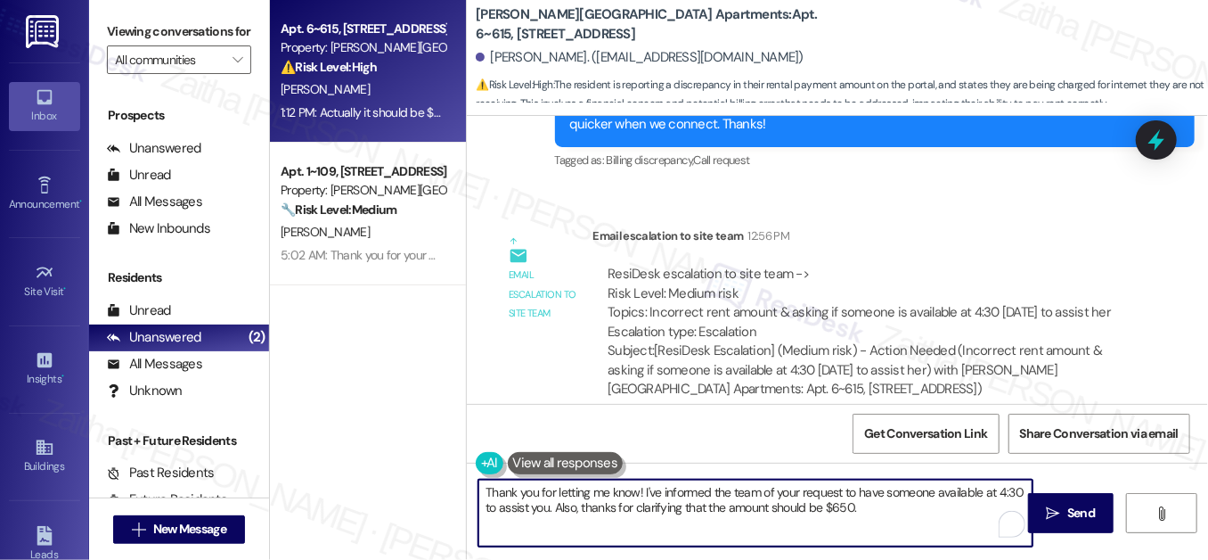
click at [879, 515] on textarea "Thank you for letting me know! I've informed the team of your request to have s…" at bounding box center [756, 512] width 554 height 67
drag, startPoint x: 475, startPoint y: 491, endPoint x: 563, endPoint y: 524, distance: 94.2
click at [563, 524] on textarea "Thank you for letting me know! I've informed the team of your request to have s…" at bounding box center [756, 512] width 554 height 67
type textarea "Thank you for letting me know! I've informed the team of your request to have s…"
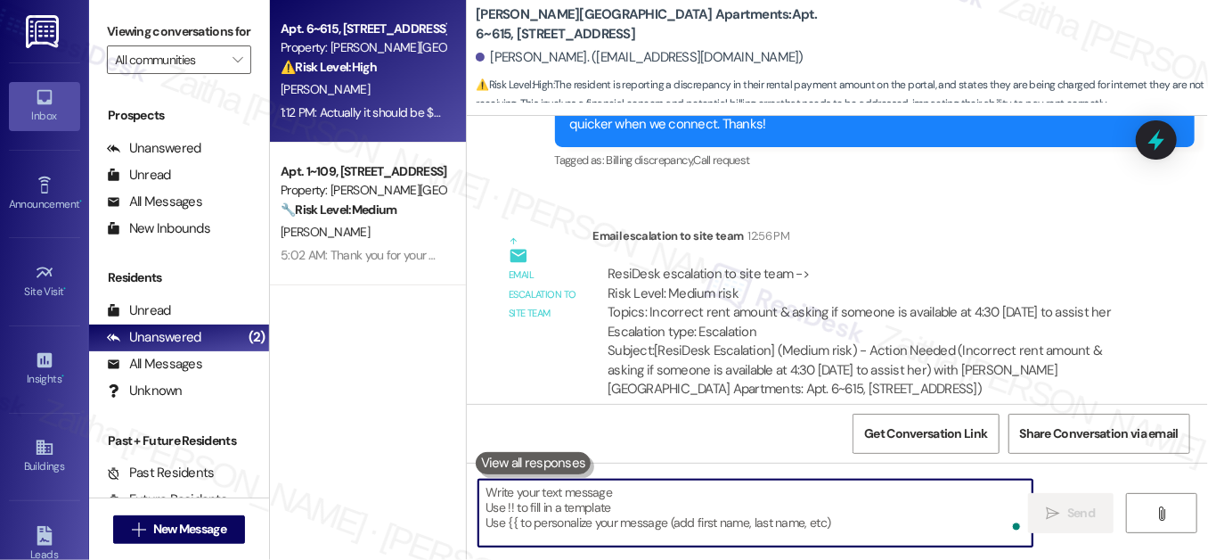
paste textarea "Thank you for letting me know! I’ve informed the team of your request to have s…"
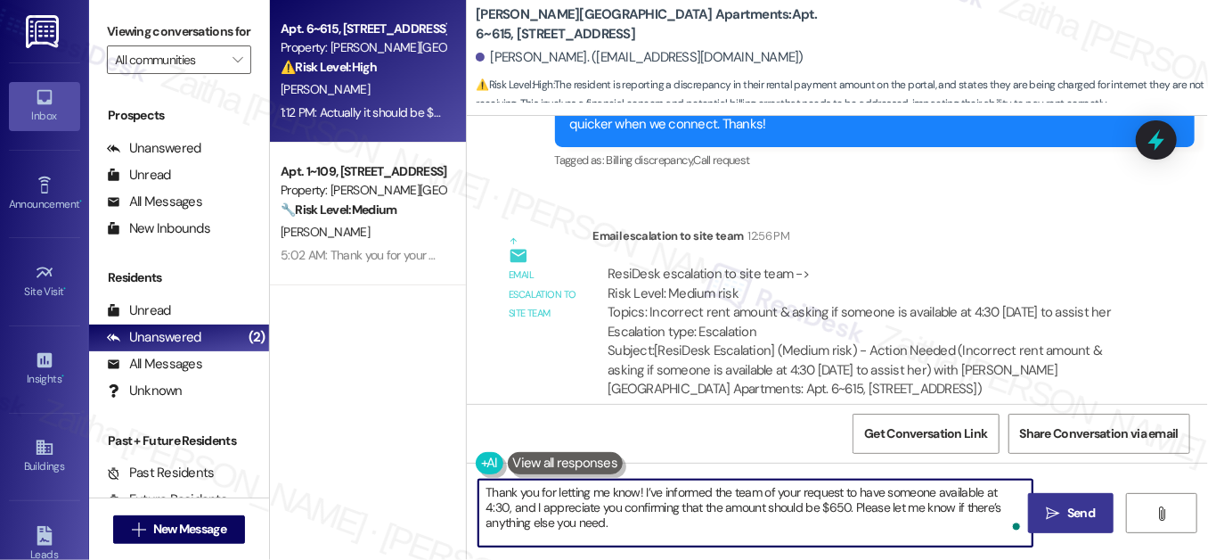
type textarea "Thank you for letting me know! I’ve informed the team of your request to have s…"
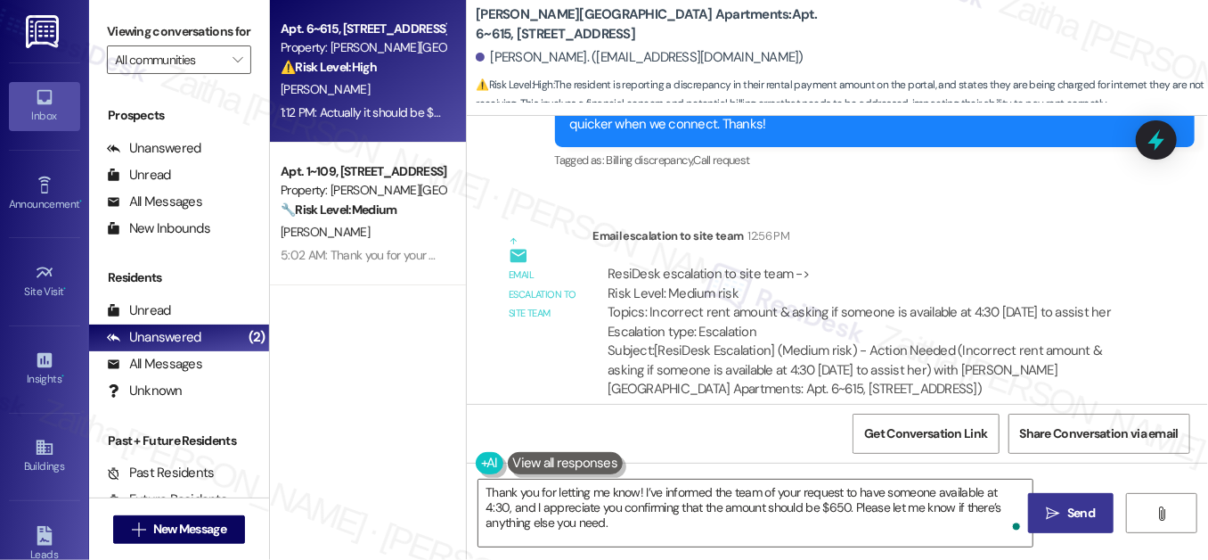
click at [1060, 501] on button " Send" at bounding box center [1071, 513] width 86 height 40
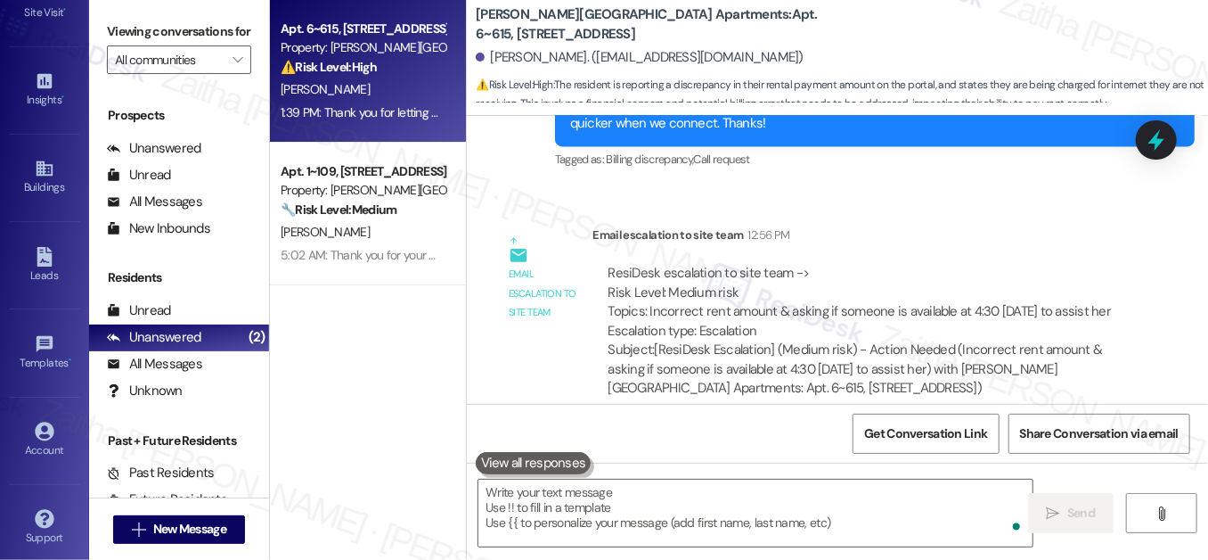
scroll to position [284, 0]
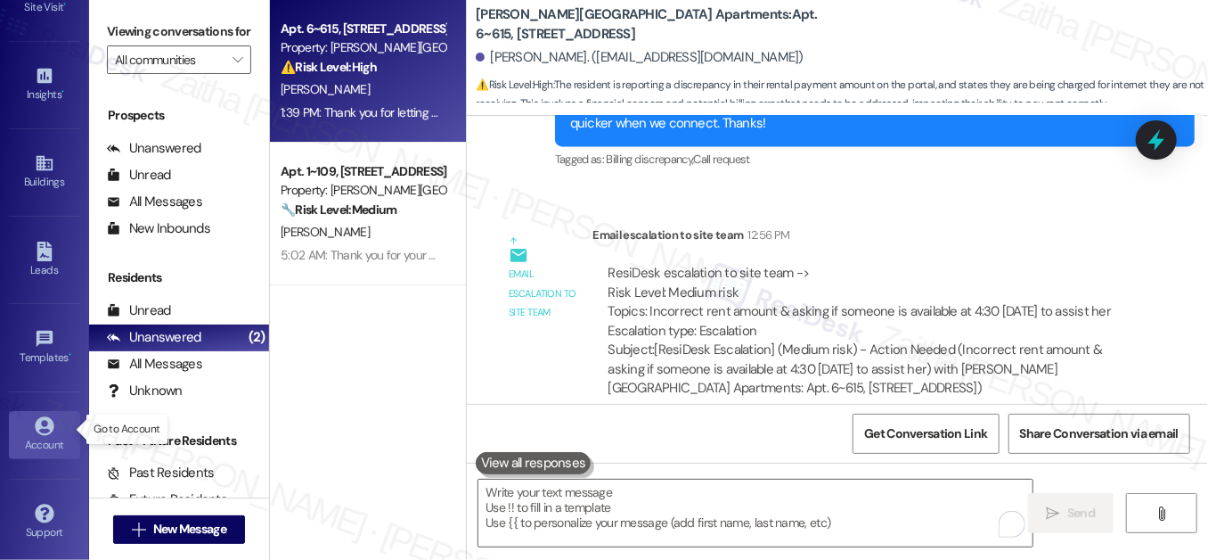
click at [36, 437] on div "Account" at bounding box center [44, 445] width 89 height 18
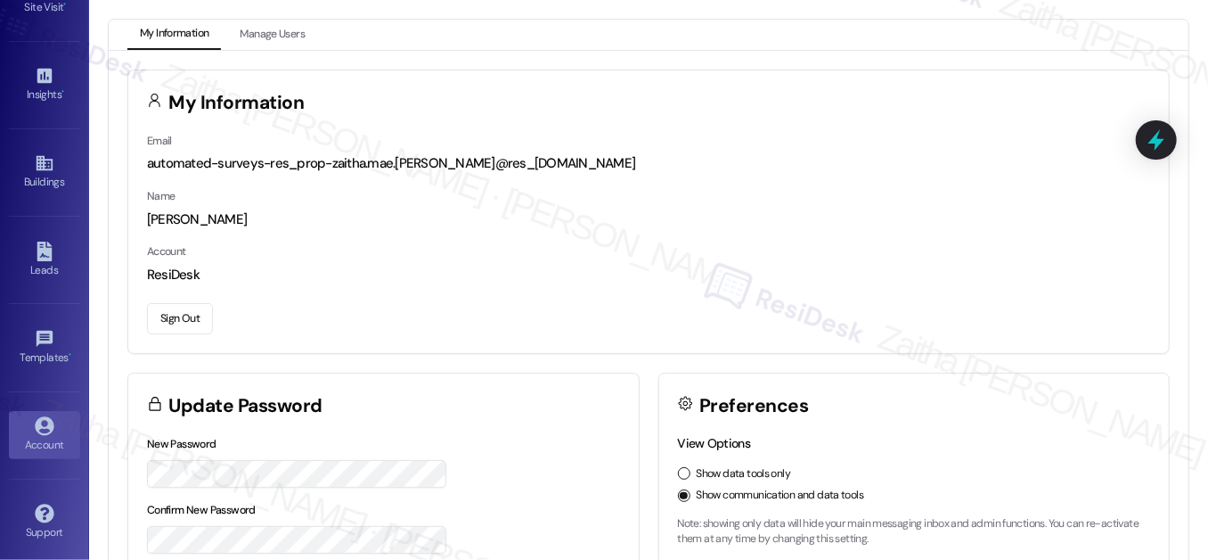
click at [168, 315] on button "Sign Out" at bounding box center [180, 318] width 66 height 31
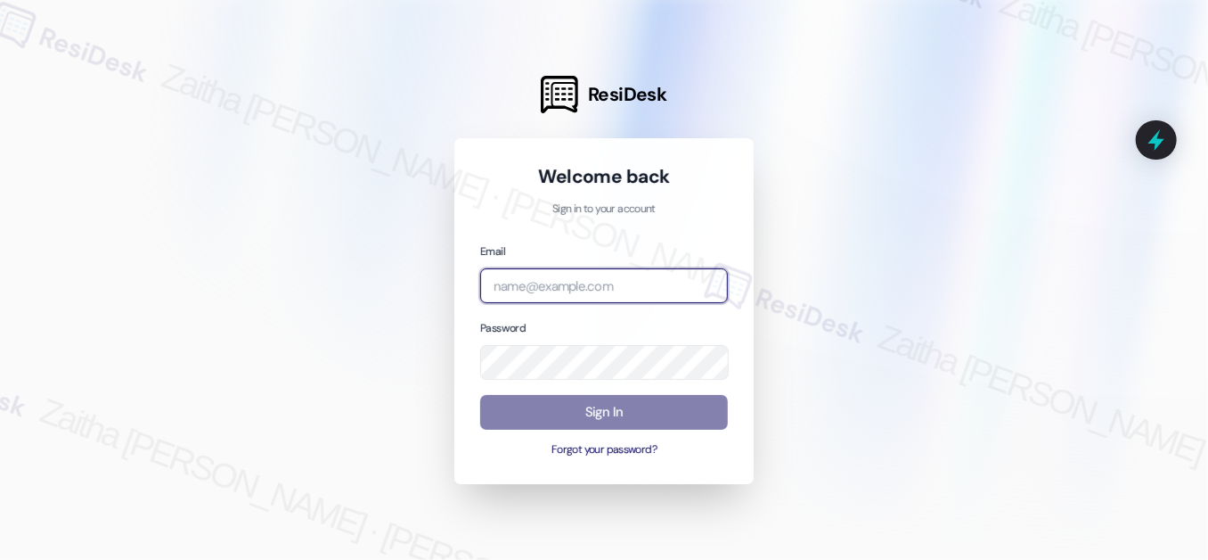
click at [573, 270] on input "email" at bounding box center [604, 285] width 248 height 35
type input "automated-surveys-[MEDICAL_DATA]_formerly_regency-zaitha.mae.[PERSON_NAME]@[MED…"
